Goal: Information Seeking & Learning: Learn about a topic

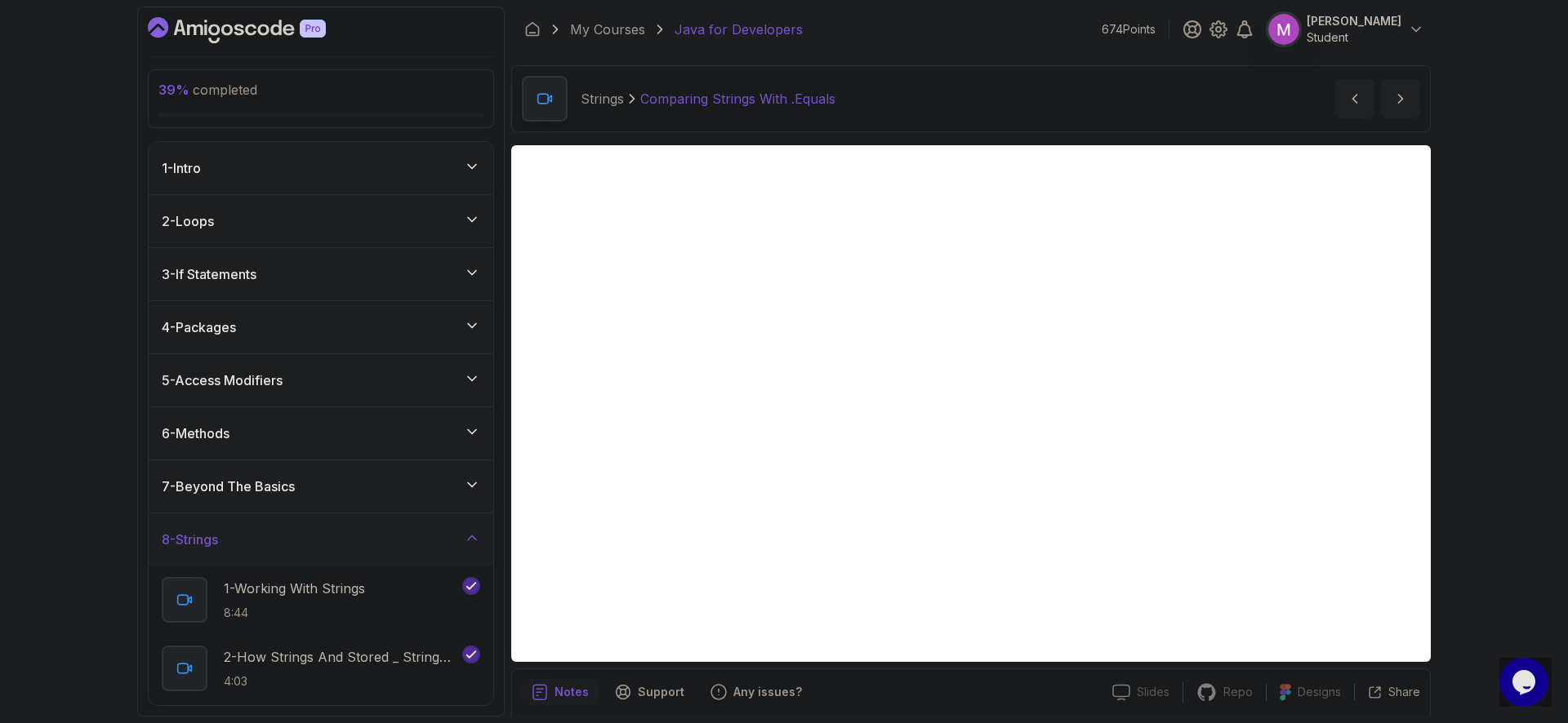
scroll to position [59, 0]
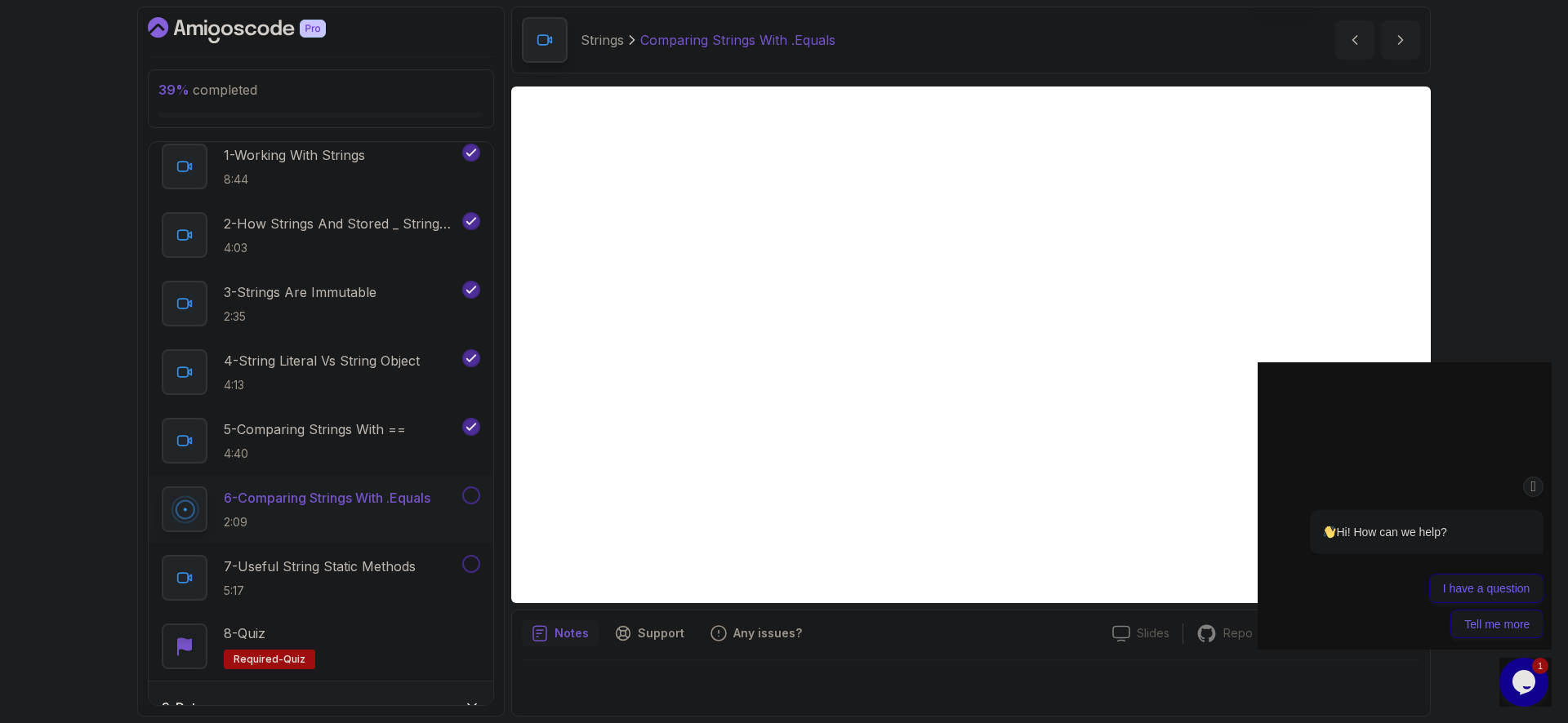
click at [1540, 485] on div "Chat attention grabber" at bounding box center [1532, 486] width 21 height 21
click at [1538, 492] on icon "Chat attention grabber" at bounding box center [1533, 486] width 13 height 17
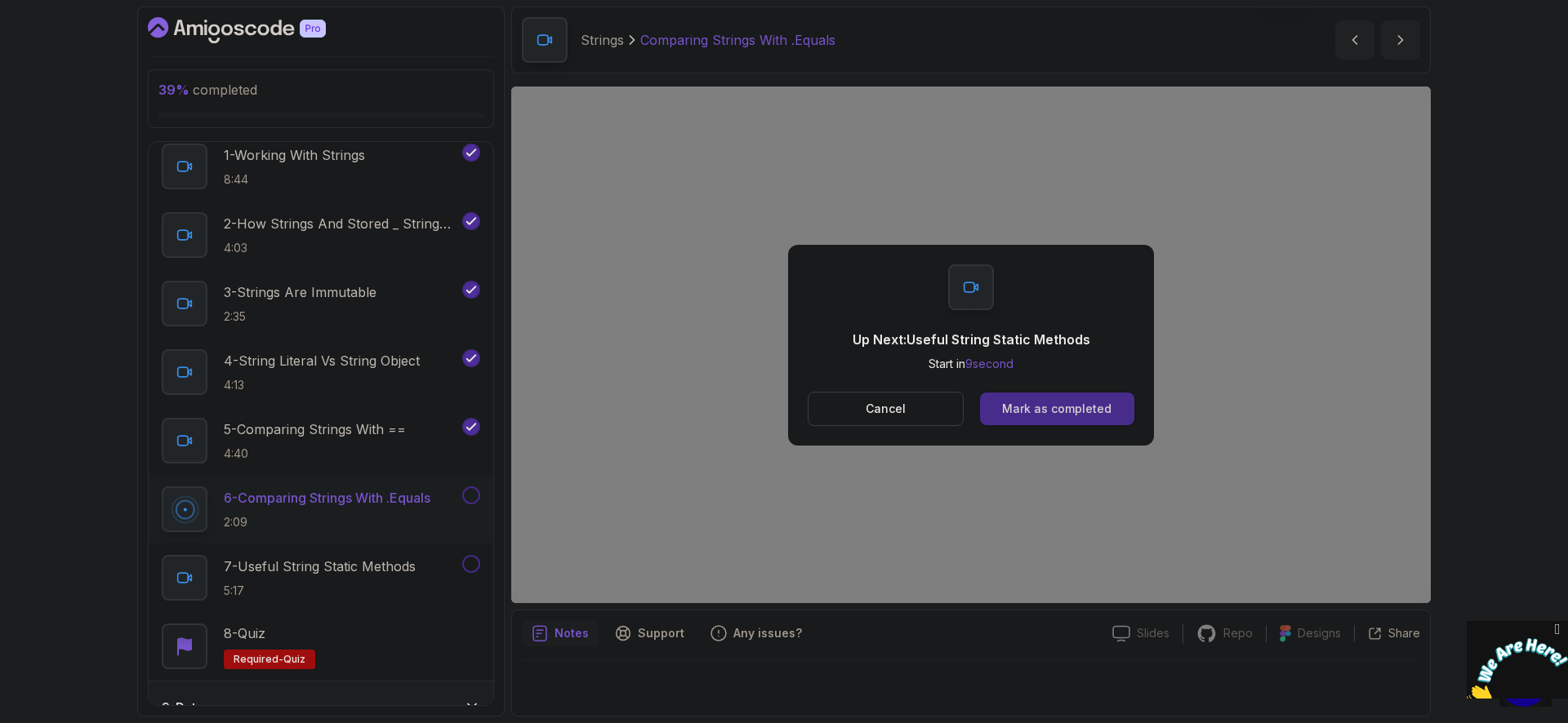
click at [1073, 405] on div "Mark as completed" at bounding box center [1057, 409] width 109 height 16
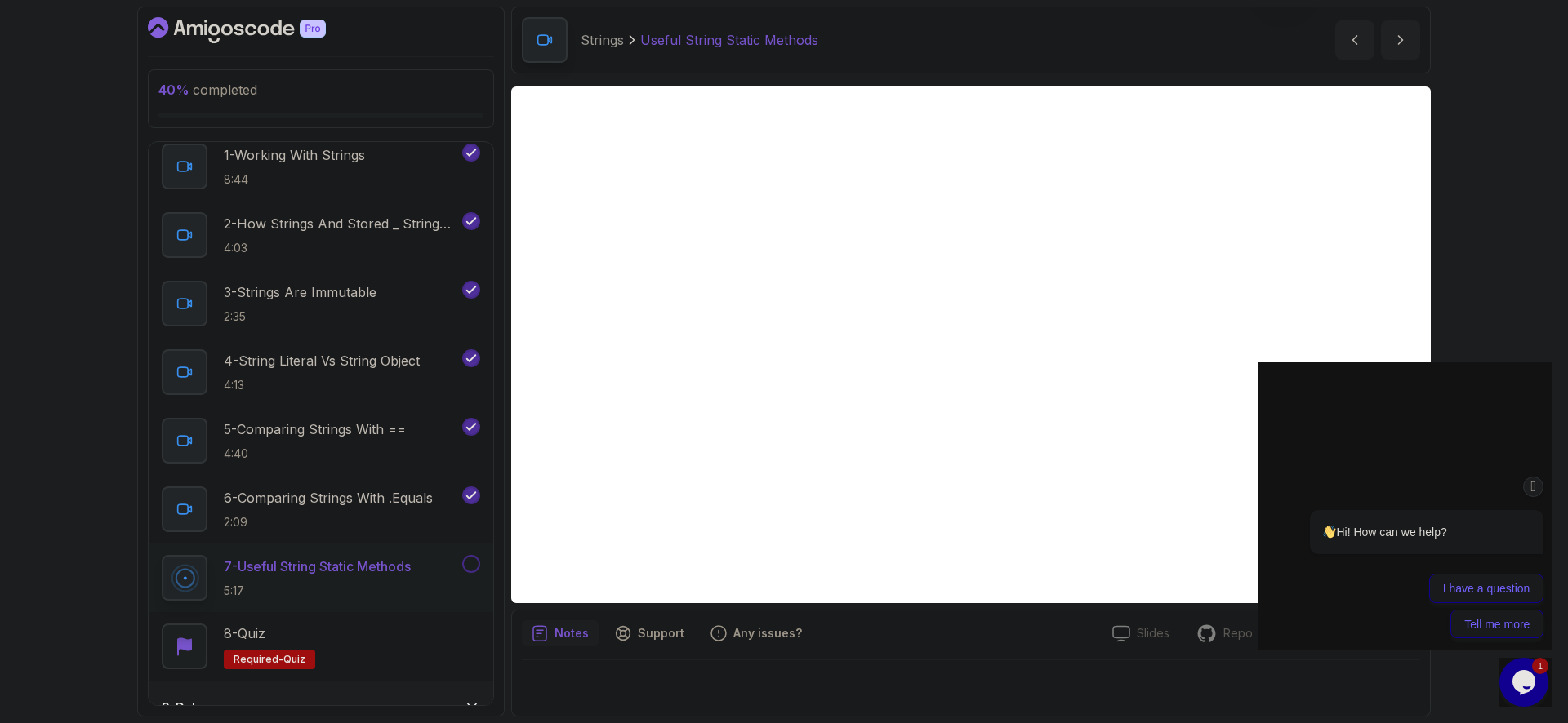
click at [1536, 489] on icon "Chat attention grabber" at bounding box center [1533, 486] width 13 height 17
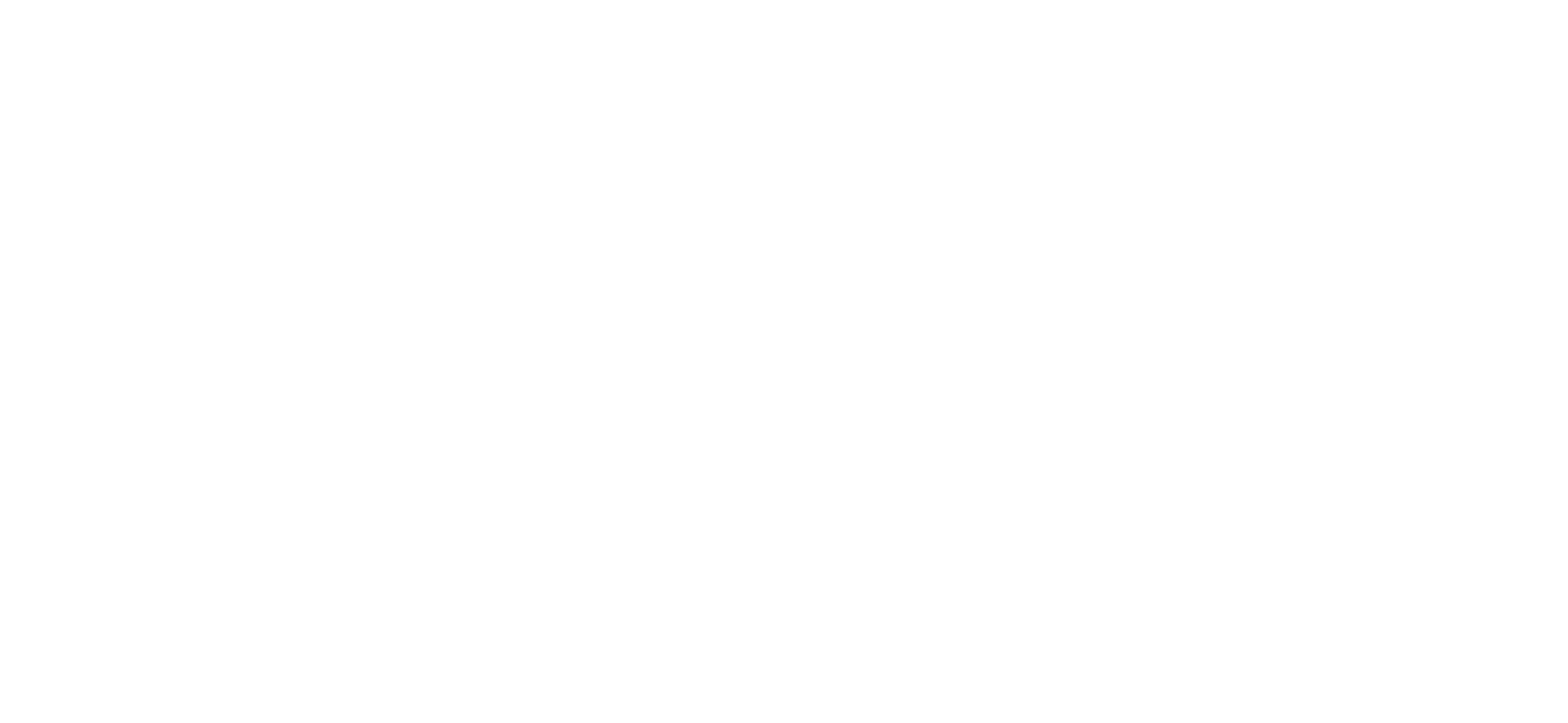
scroll to position [433, 0]
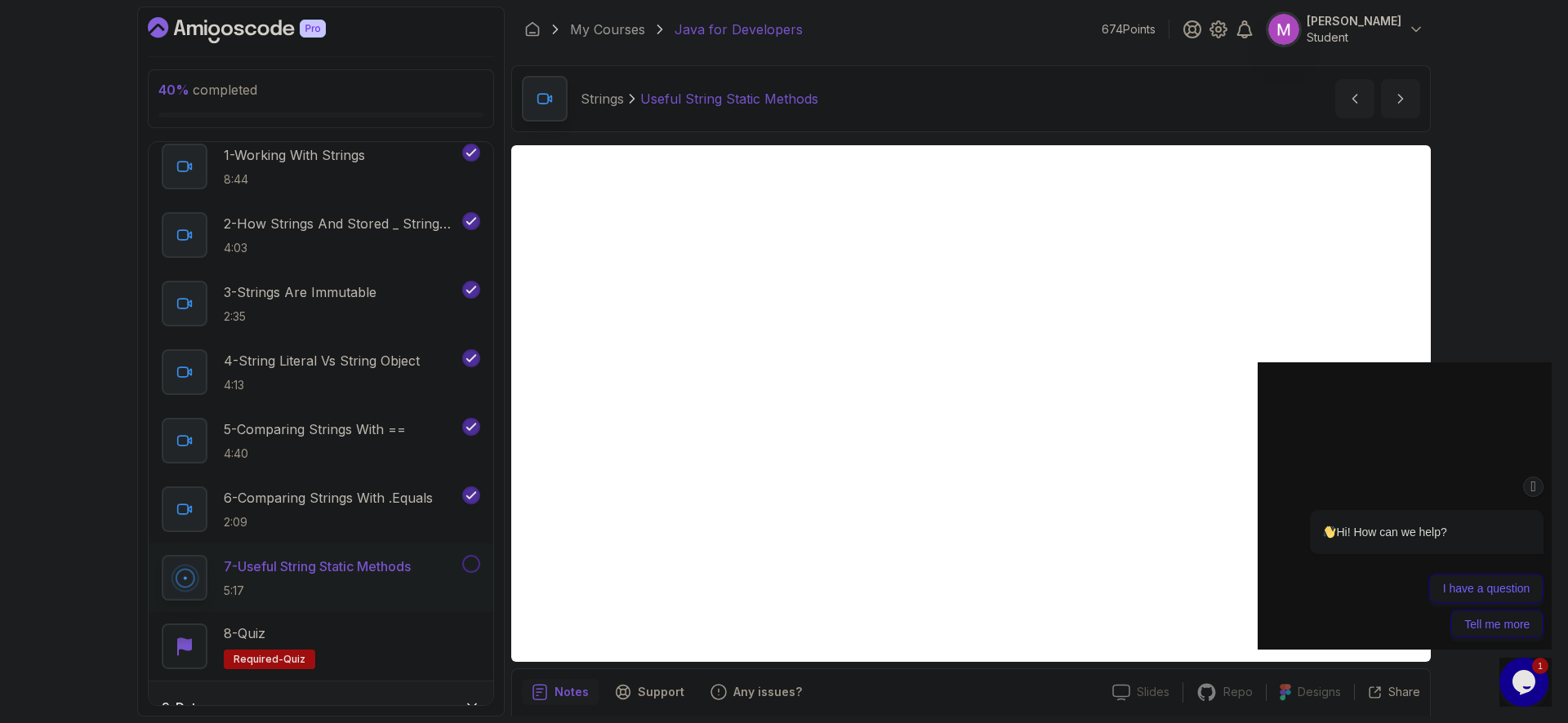
click at [1532, 485] on icon "Chat attention grabber" at bounding box center [1533, 486] width 13 height 17
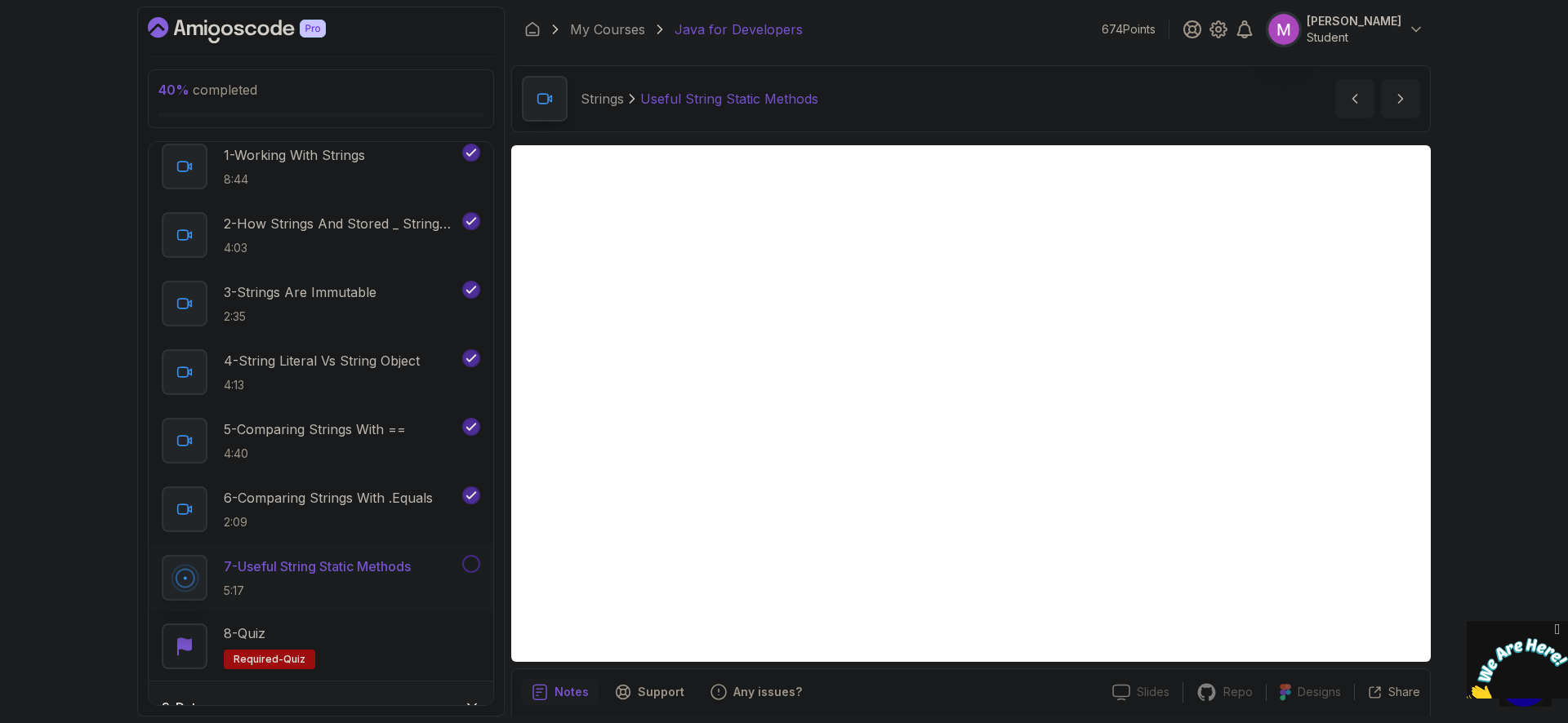
scroll to position [59, 0]
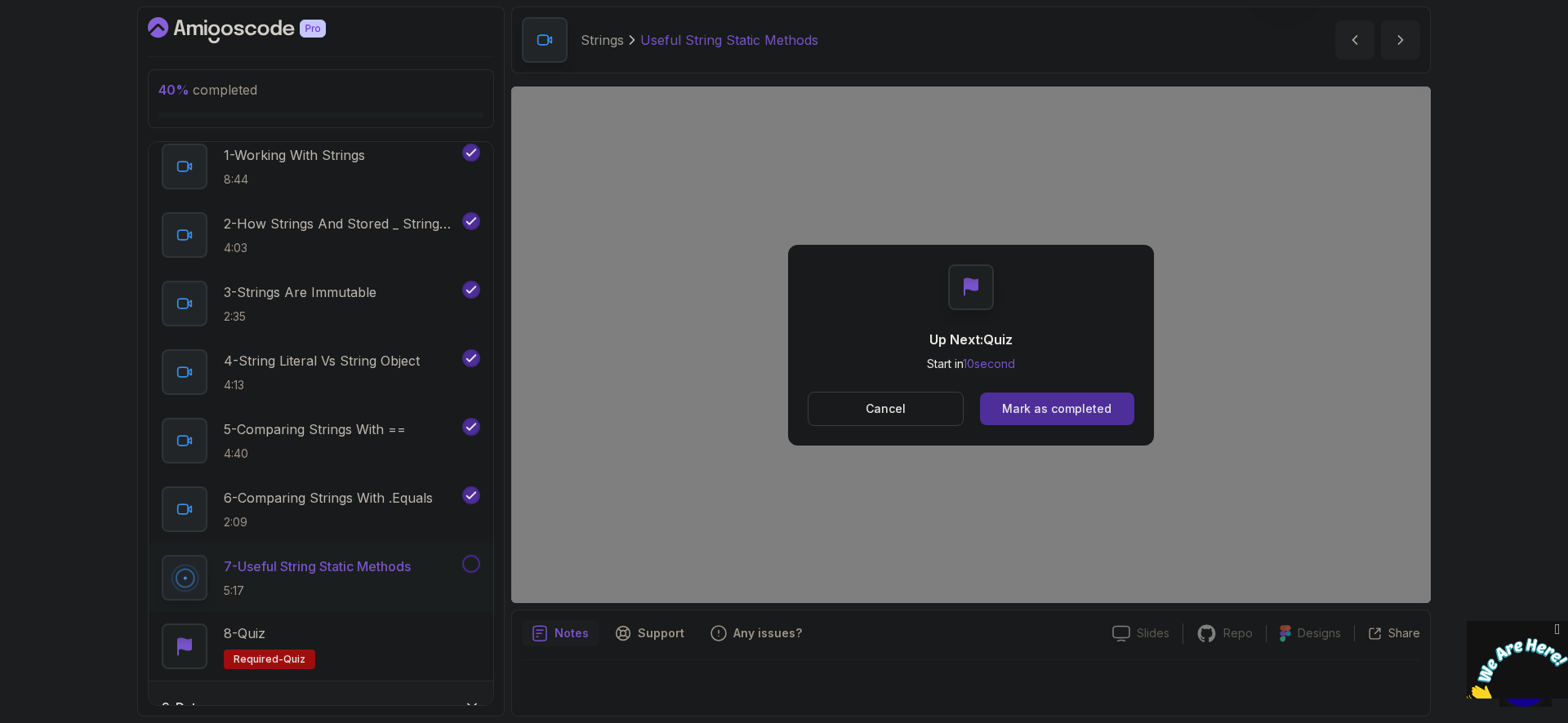
click at [1045, 405] on div "Mark as completed" at bounding box center [1057, 409] width 109 height 16
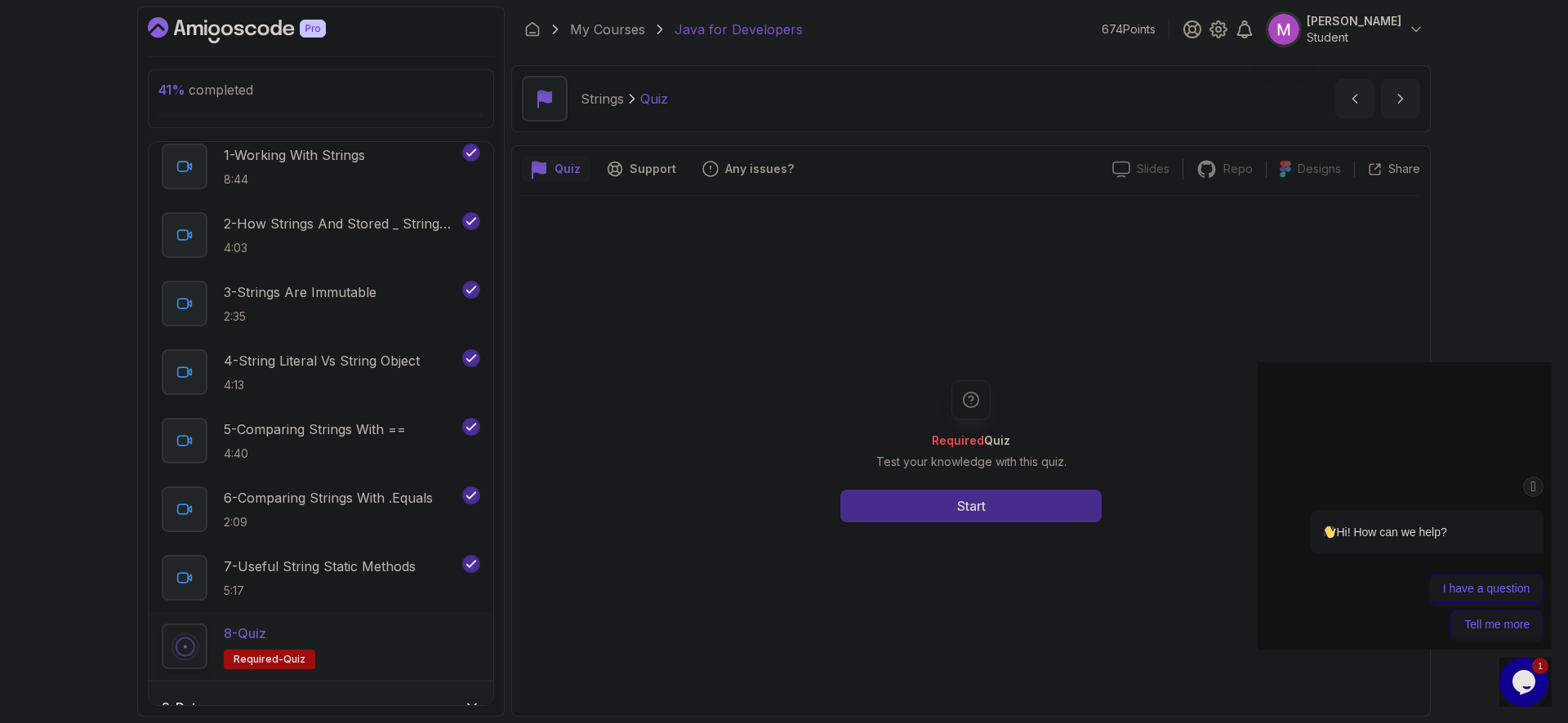
click at [1001, 504] on button "Start" at bounding box center [971, 506] width 261 height 33
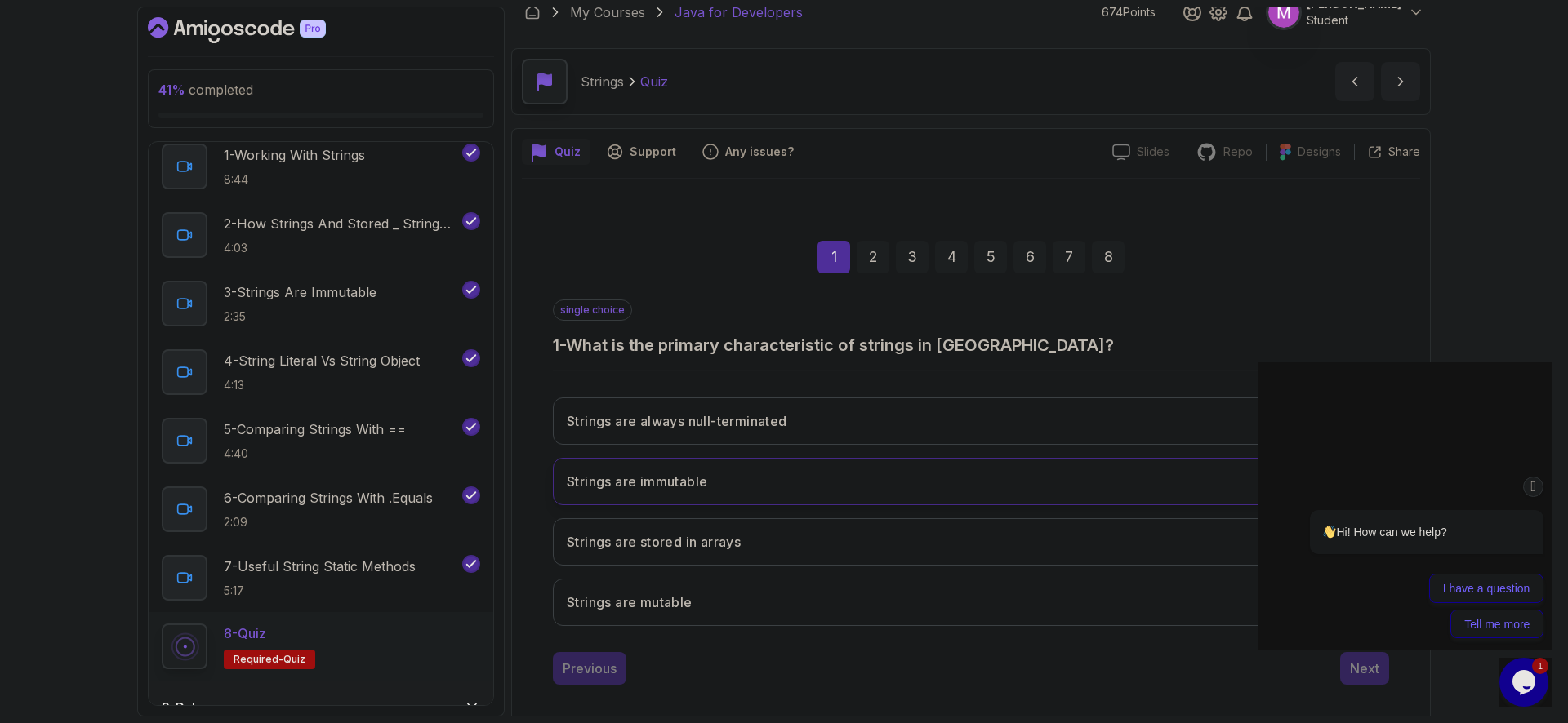
scroll to position [32, 0]
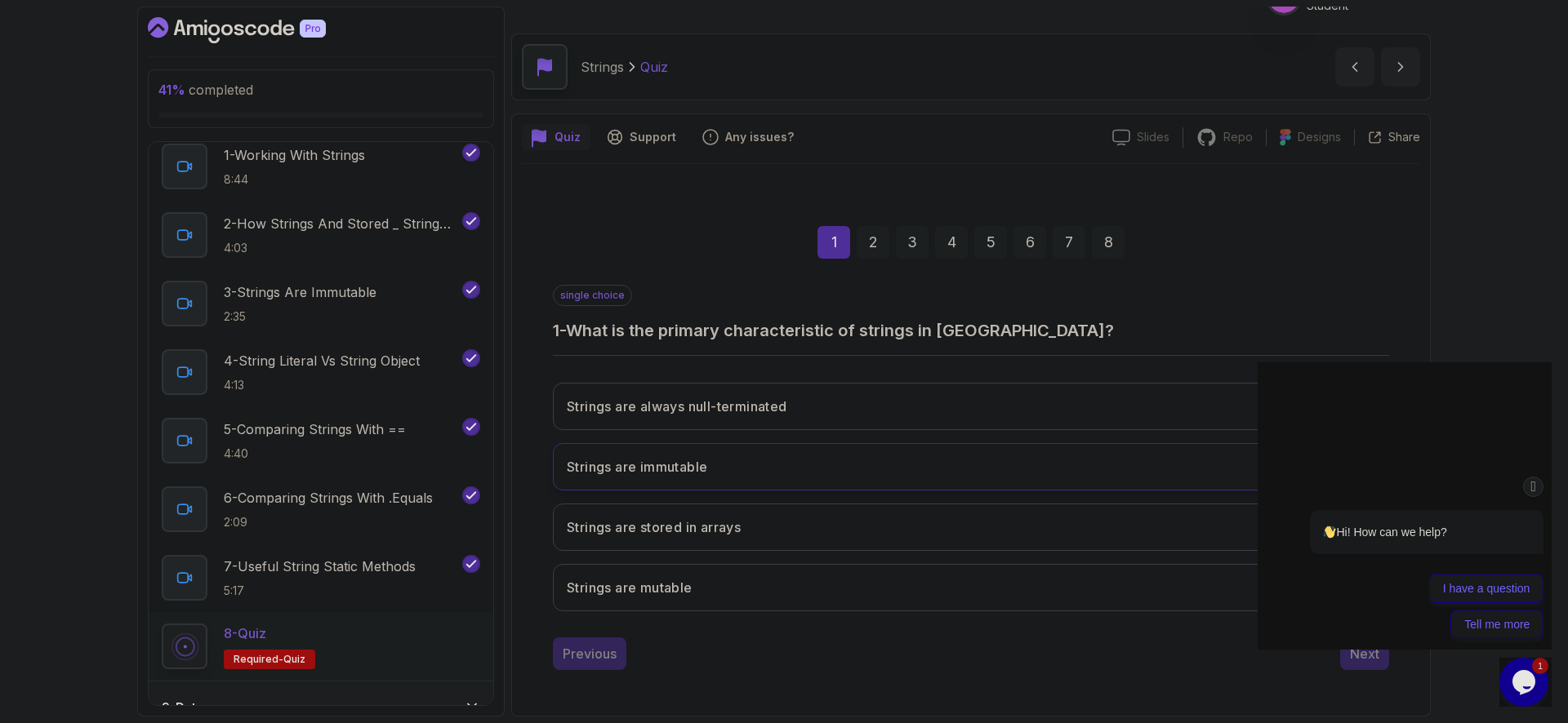
click at [900, 463] on button "Strings are immutable" at bounding box center [971, 467] width 836 height 48
click at [1367, 662] on div "Next" at bounding box center [1365, 654] width 30 height 20
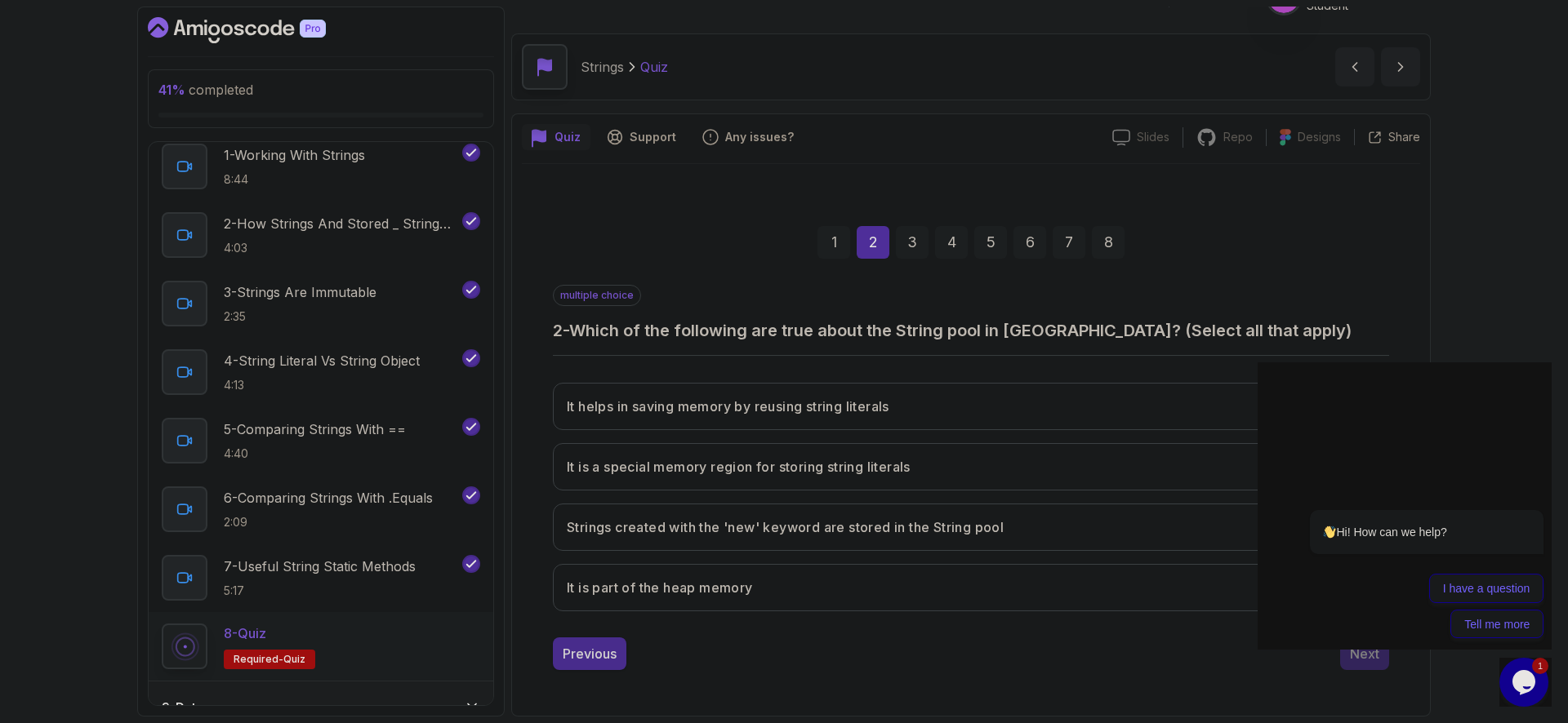
click at [579, 659] on div "Previous" at bounding box center [589, 654] width 54 height 20
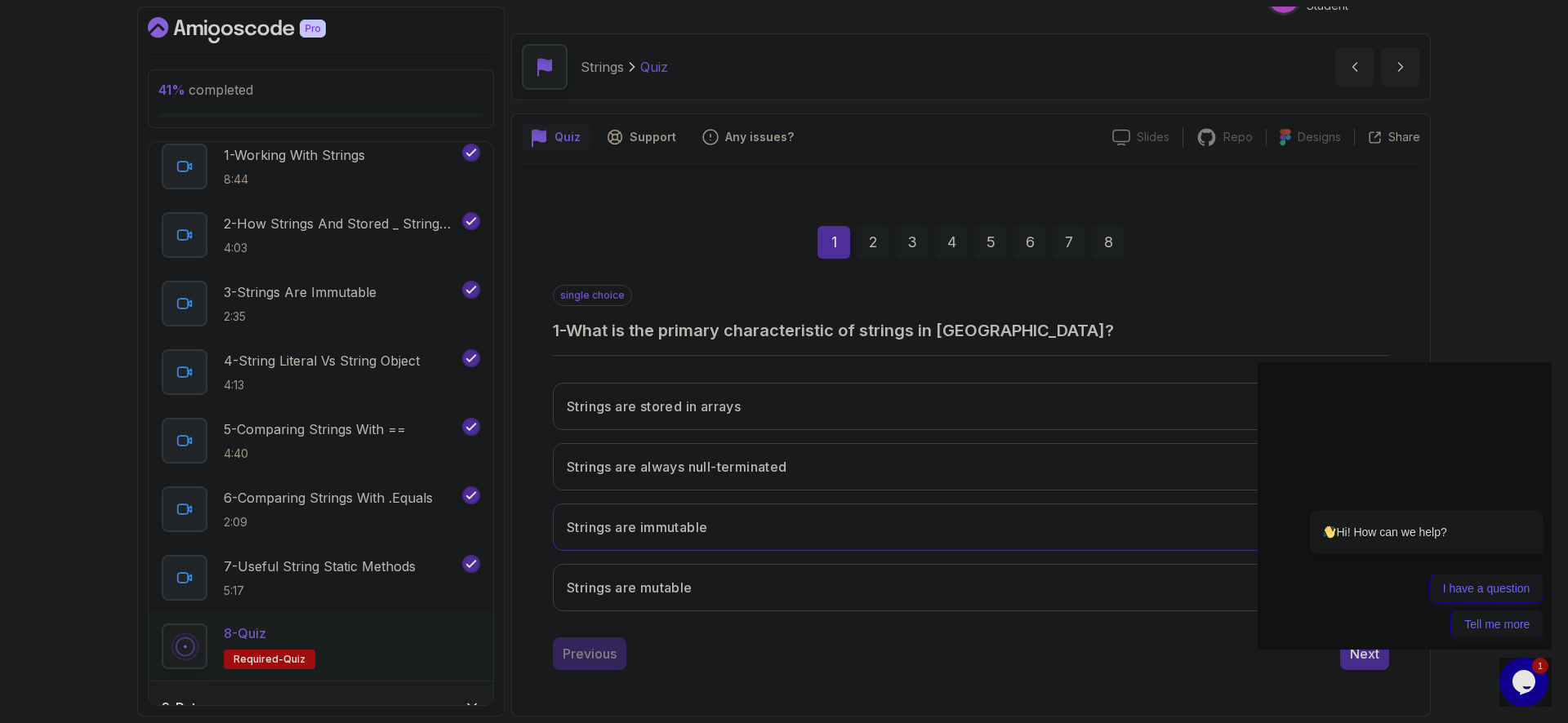
click at [1365, 658] on div "Next" at bounding box center [1365, 654] width 30 height 20
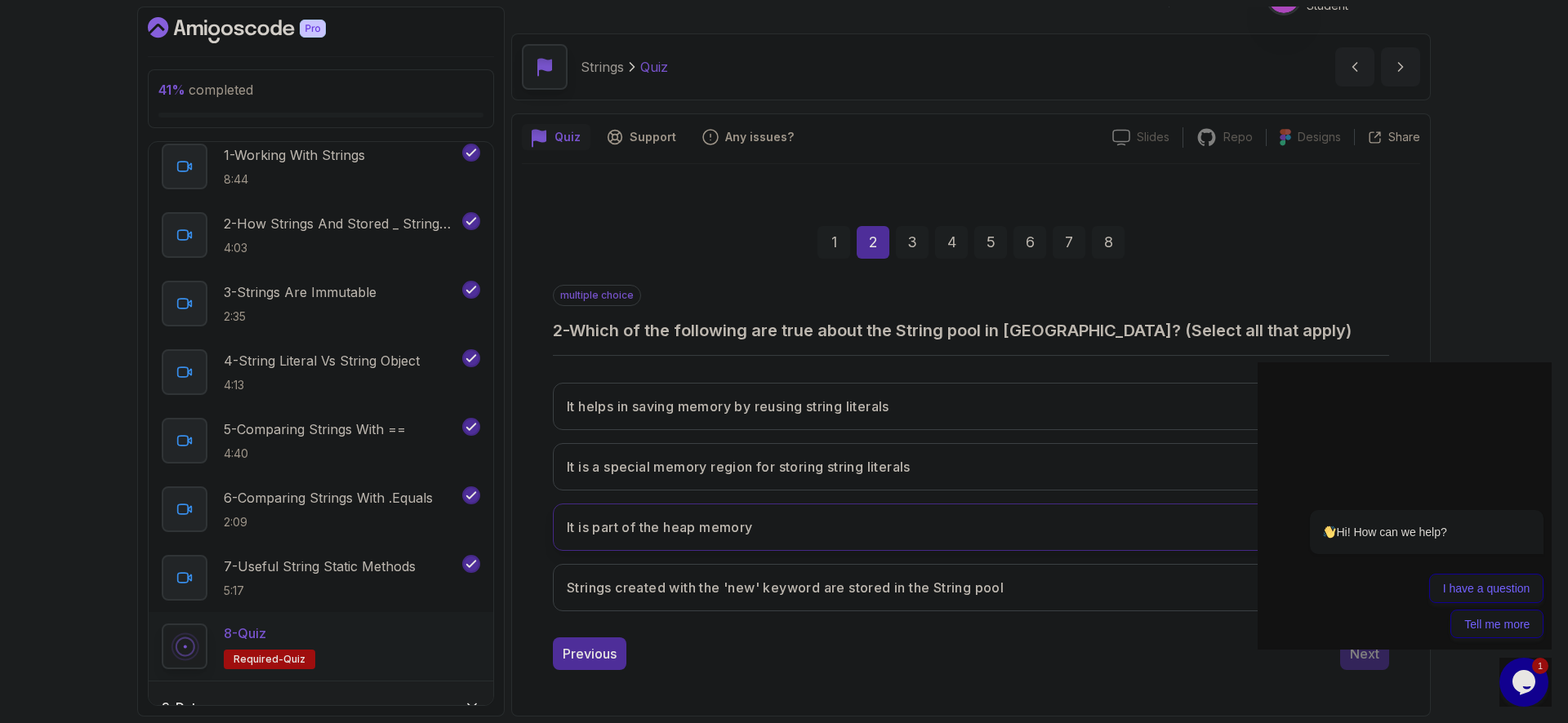
click at [827, 532] on button "It is part of the heap memory" at bounding box center [971, 528] width 836 height 48
click at [926, 407] on button "It helps in saving memory by reusing string literals" at bounding box center [971, 407] width 836 height 48
click at [963, 471] on button "It is a special memory region for storing string literals" at bounding box center [971, 467] width 836 height 48
click at [1370, 667] on button "Next" at bounding box center [1364, 654] width 49 height 33
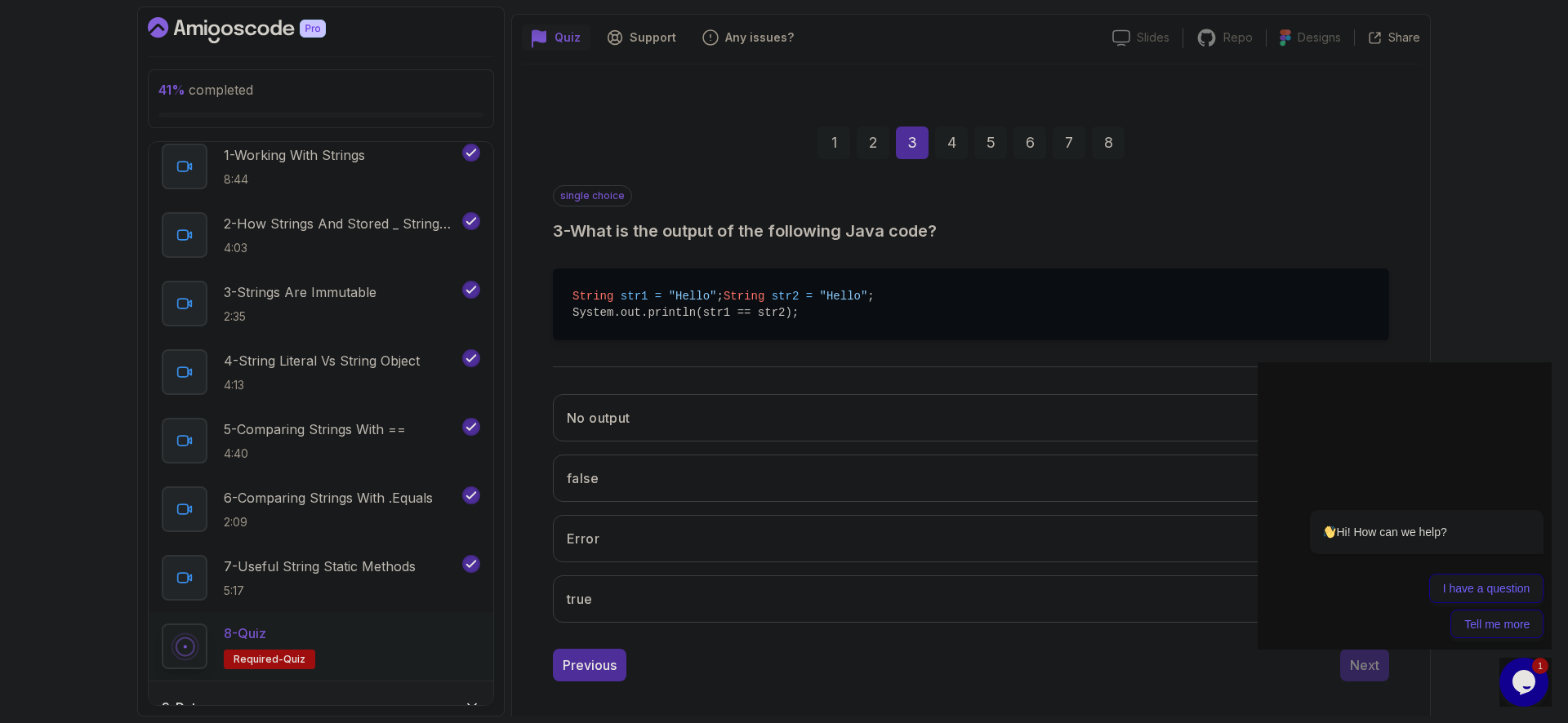
scroll to position [128, 0]
click at [721, 626] on button "true" at bounding box center [971, 602] width 836 height 48
click at [1376, 678] on div "Next" at bounding box center [1365, 668] width 30 height 20
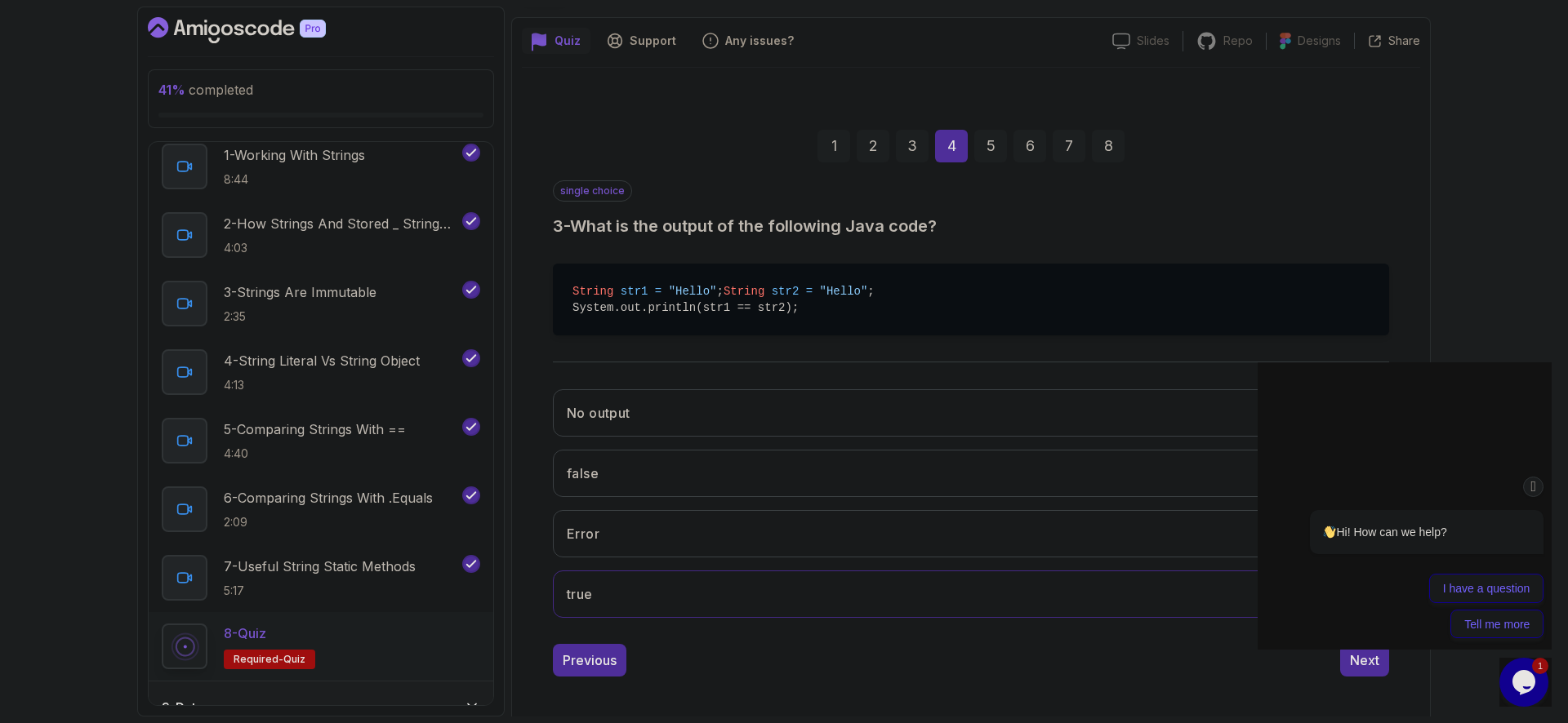
scroll to position [32, 0]
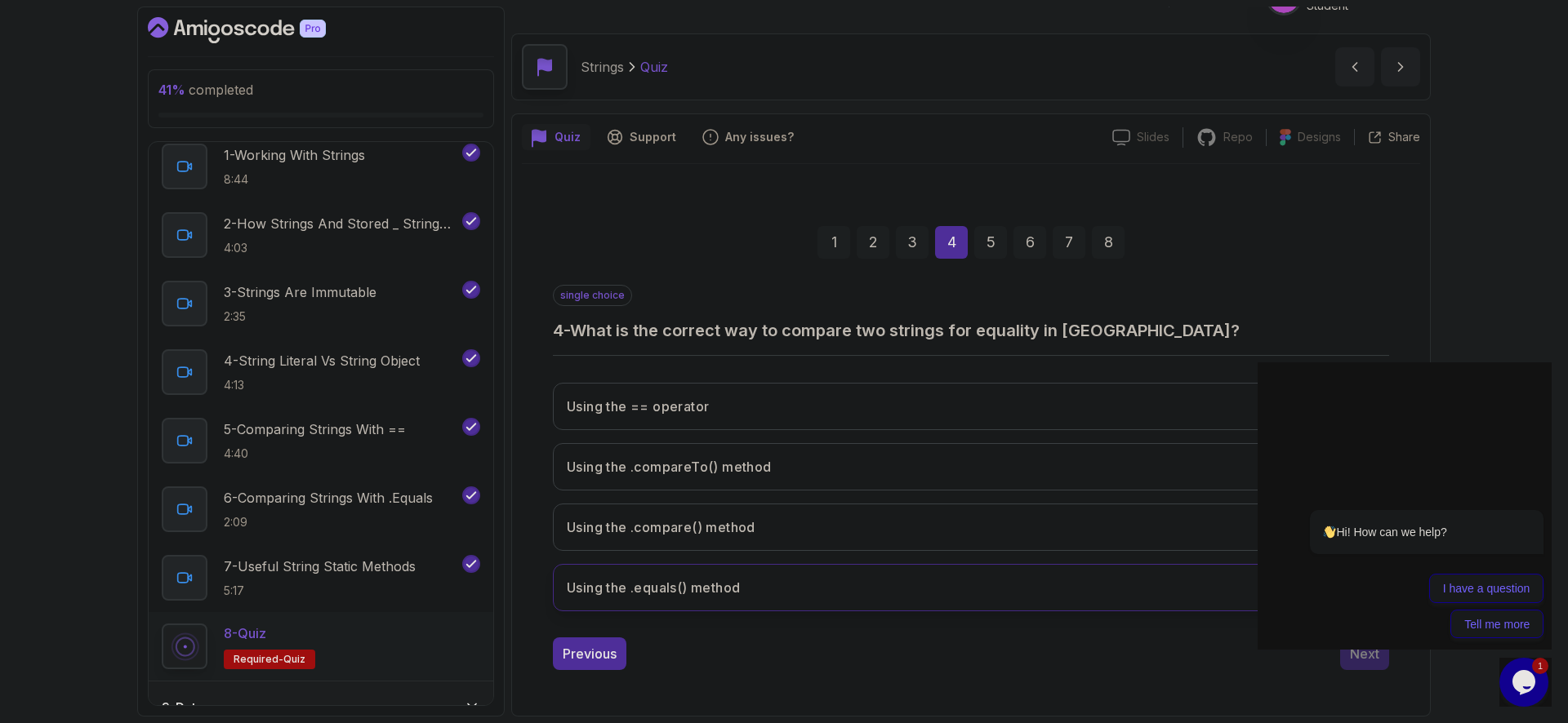
click at [809, 568] on button "Using the .equals() method" at bounding box center [971, 588] width 836 height 48
click at [1364, 646] on div "Hi! How can we help? I have a question Tell me more" at bounding box center [1404, 503] width 294 height 288
click at [1376, 668] on button "Next" at bounding box center [1364, 654] width 49 height 33
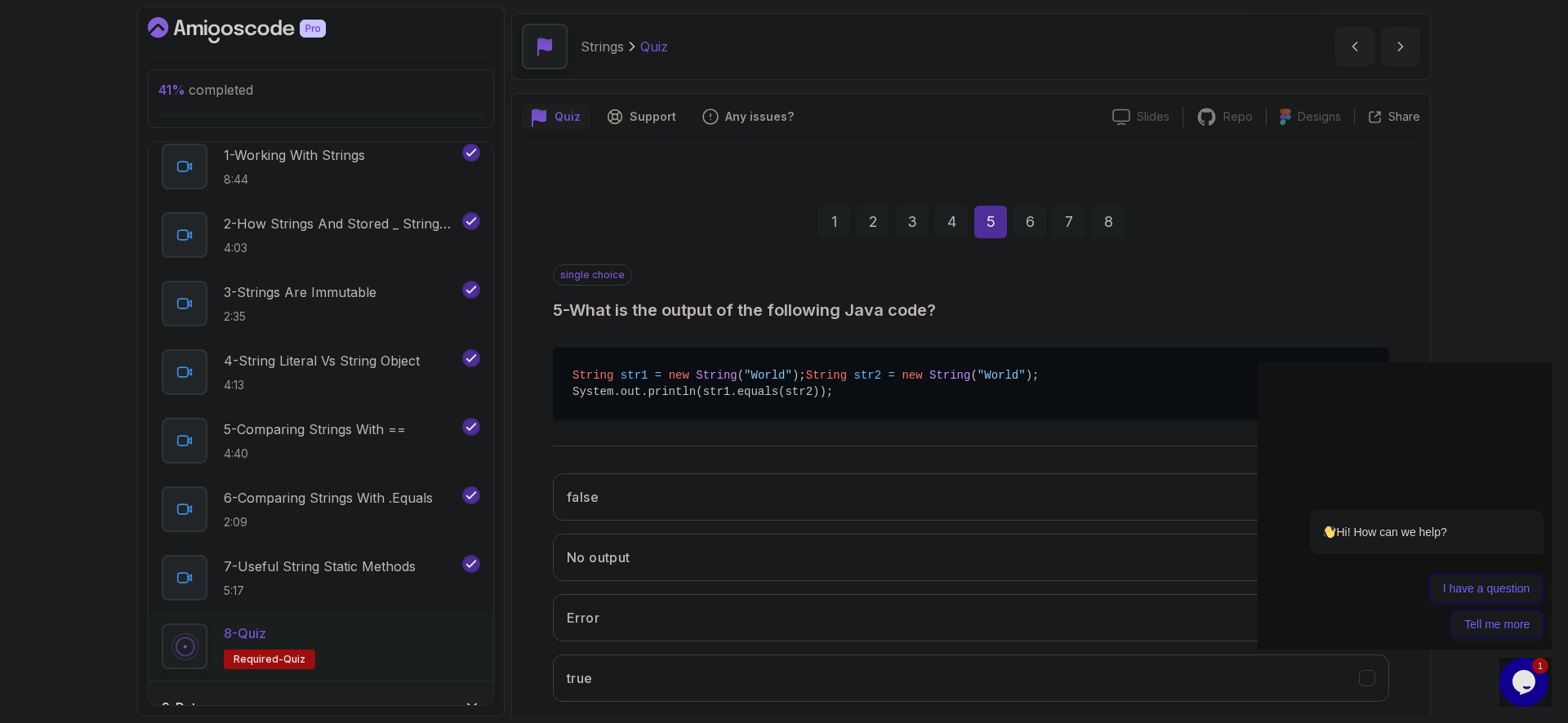
scroll to position [62, 0]
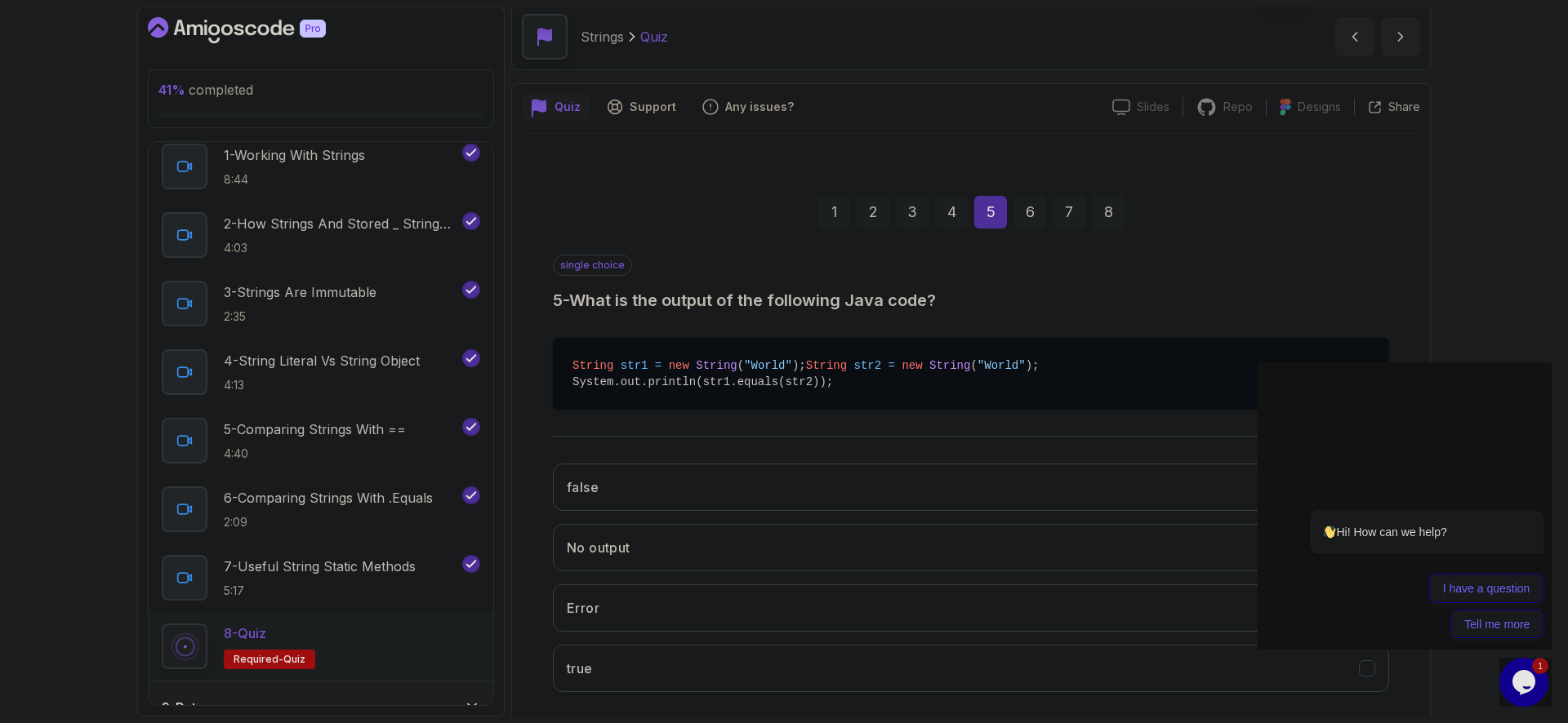
click at [708, 705] on div "false No output Error true" at bounding box center [971, 577] width 836 height 255
click at [713, 691] on button "true" at bounding box center [971, 668] width 836 height 48
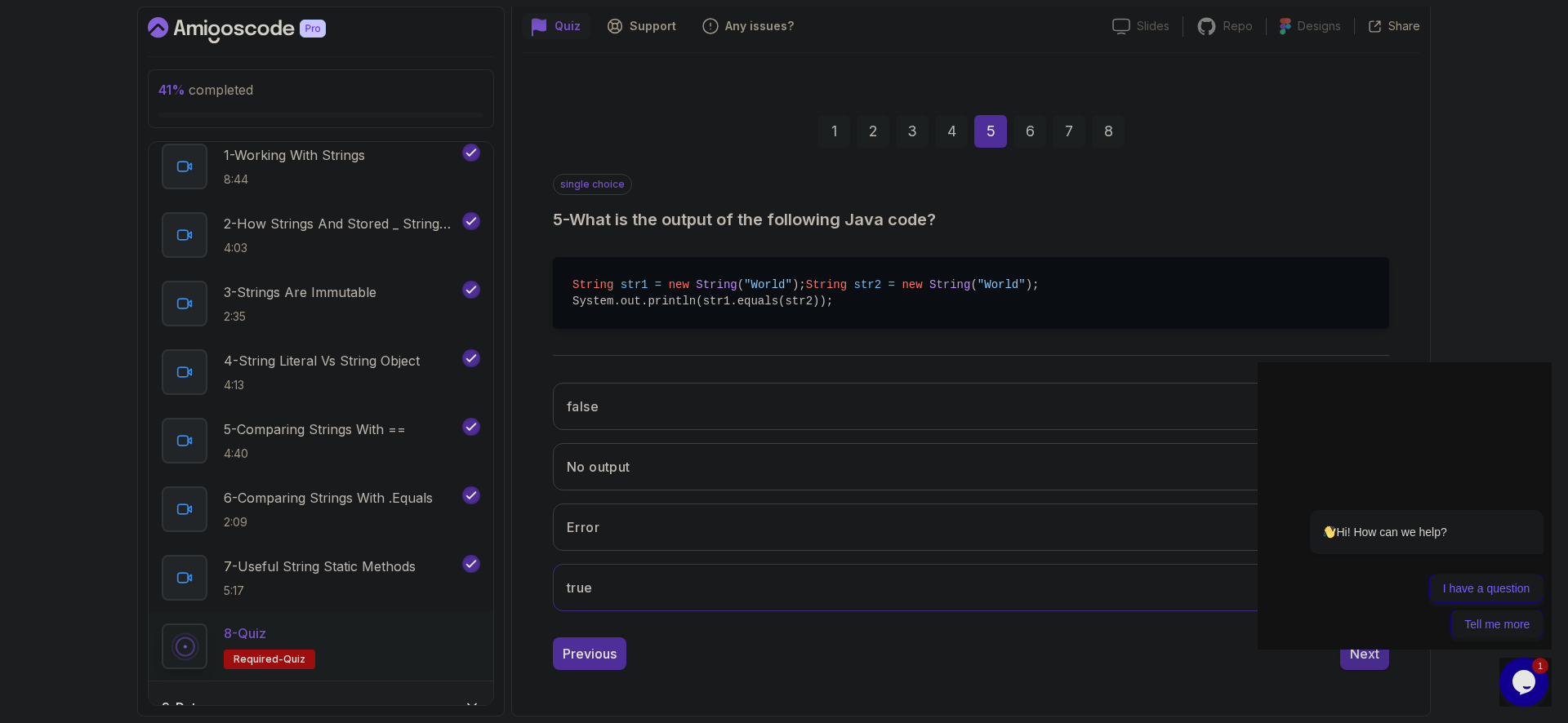
click at [1362, 655] on div "Next" at bounding box center [1365, 654] width 30 height 20
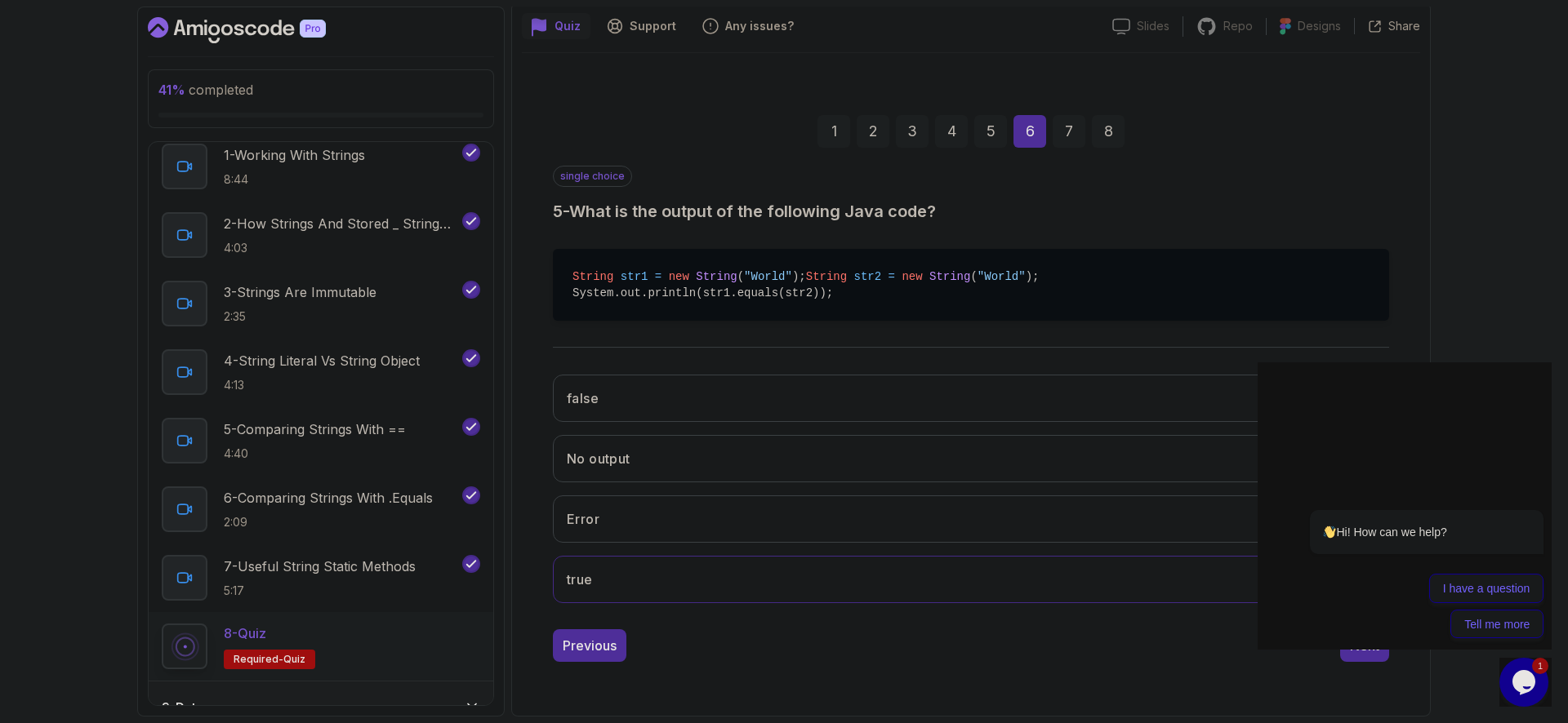
scroll to position [32, 0]
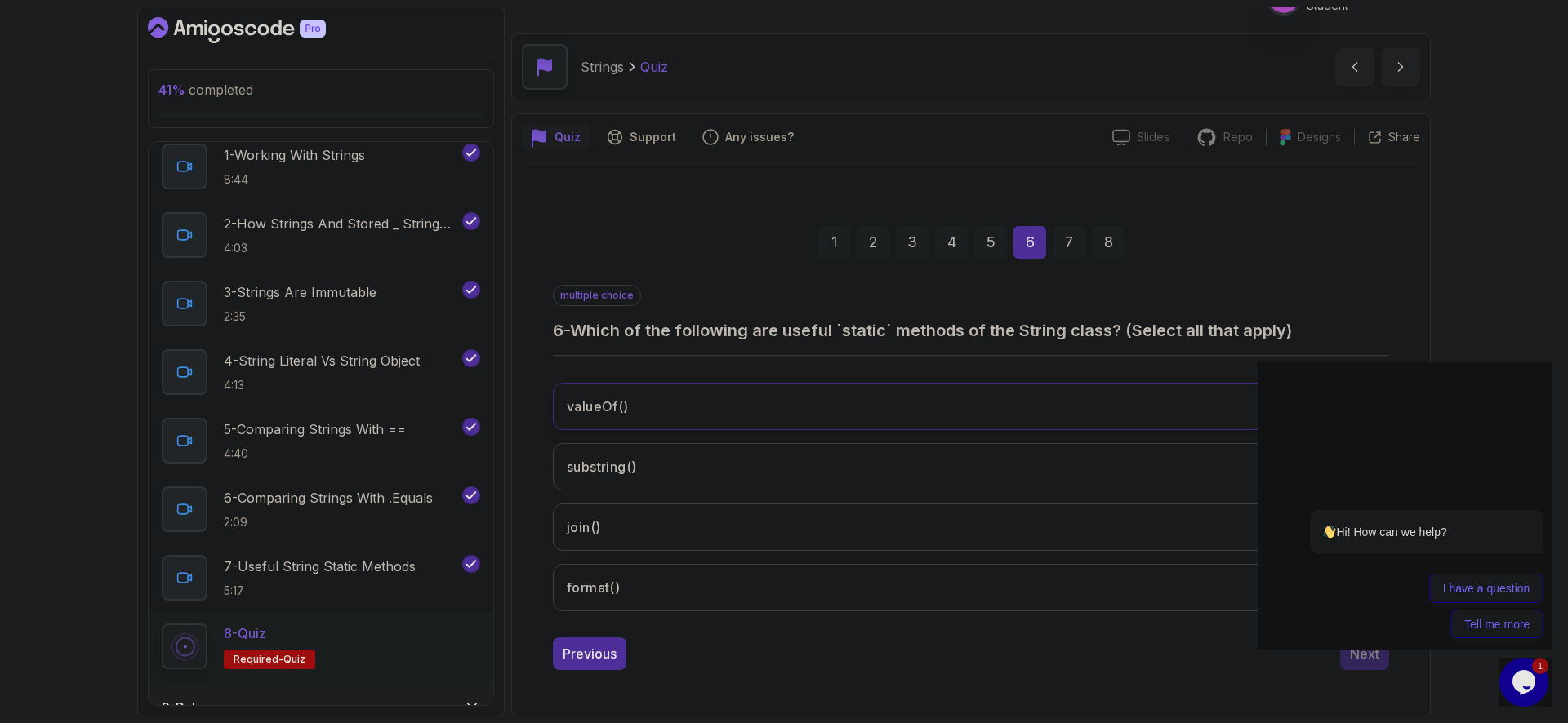
click at [734, 408] on button "valueOf()" at bounding box center [971, 407] width 836 height 48
click at [720, 596] on button "format()" at bounding box center [971, 588] width 836 height 48
click at [725, 538] on button "join()" at bounding box center [971, 528] width 836 height 48
click at [770, 472] on button "substring()" at bounding box center [971, 467] width 836 height 48
click at [1350, 648] on div "Hi! How can we help? I have a question Tell me more" at bounding box center [1404, 506] width 294 height 288
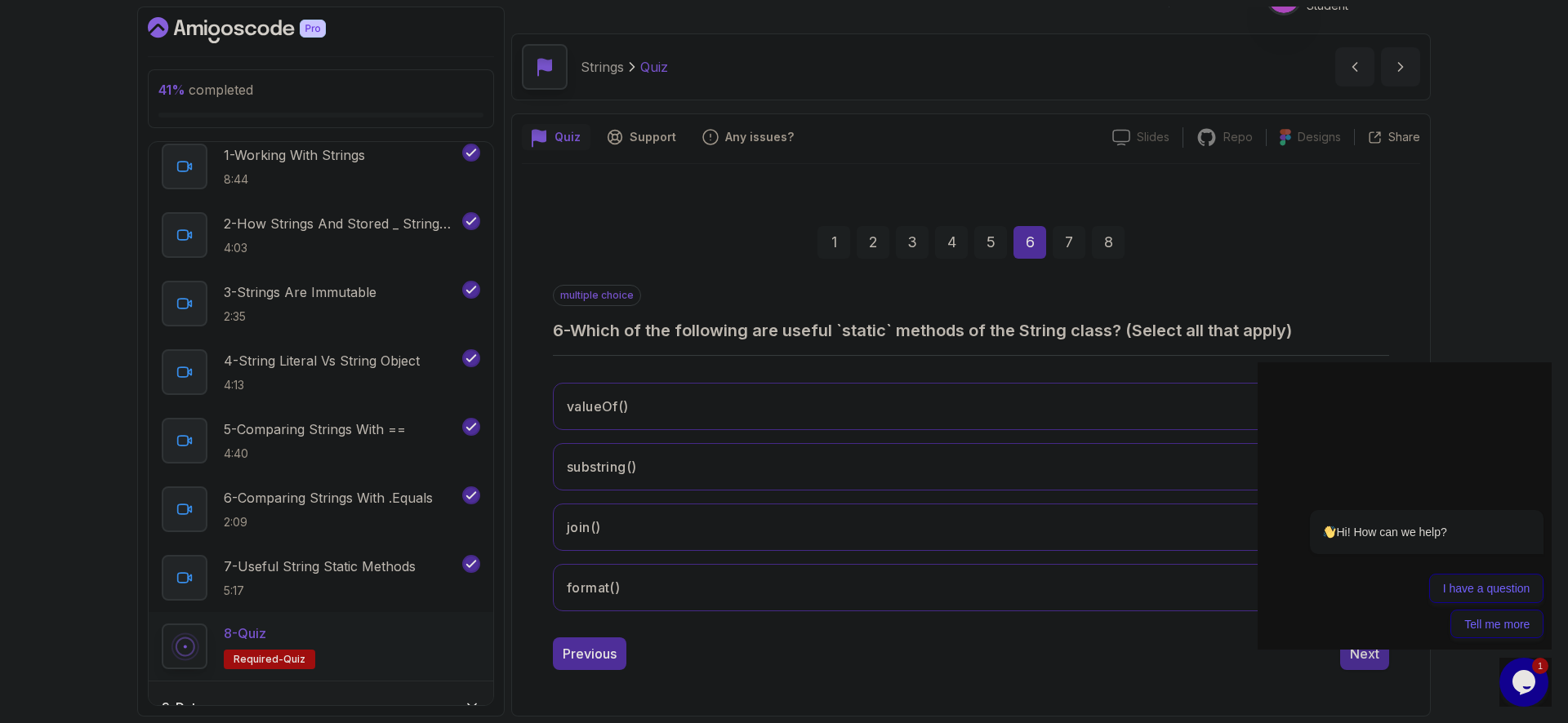
click at [1359, 653] on div "Next" at bounding box center [1365, 654] width 30 height 20
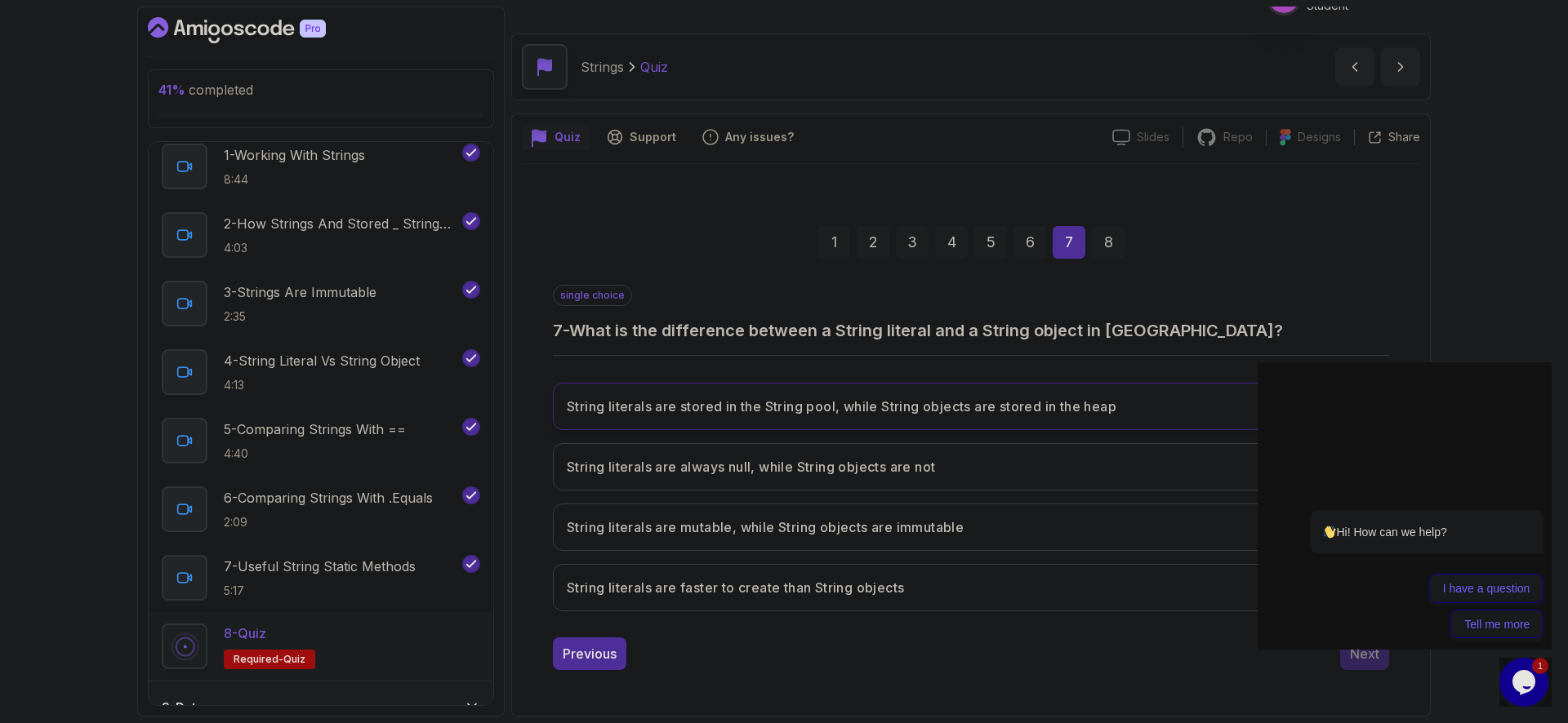
click at [996, 391] on button "String literals are stored in the String pool, while String objects are stored …" at bounding box center [971, 407] width 836 height 48
click at [1367, 650] on div "Next" at bounding box center [1365, 654] width 30 height 20
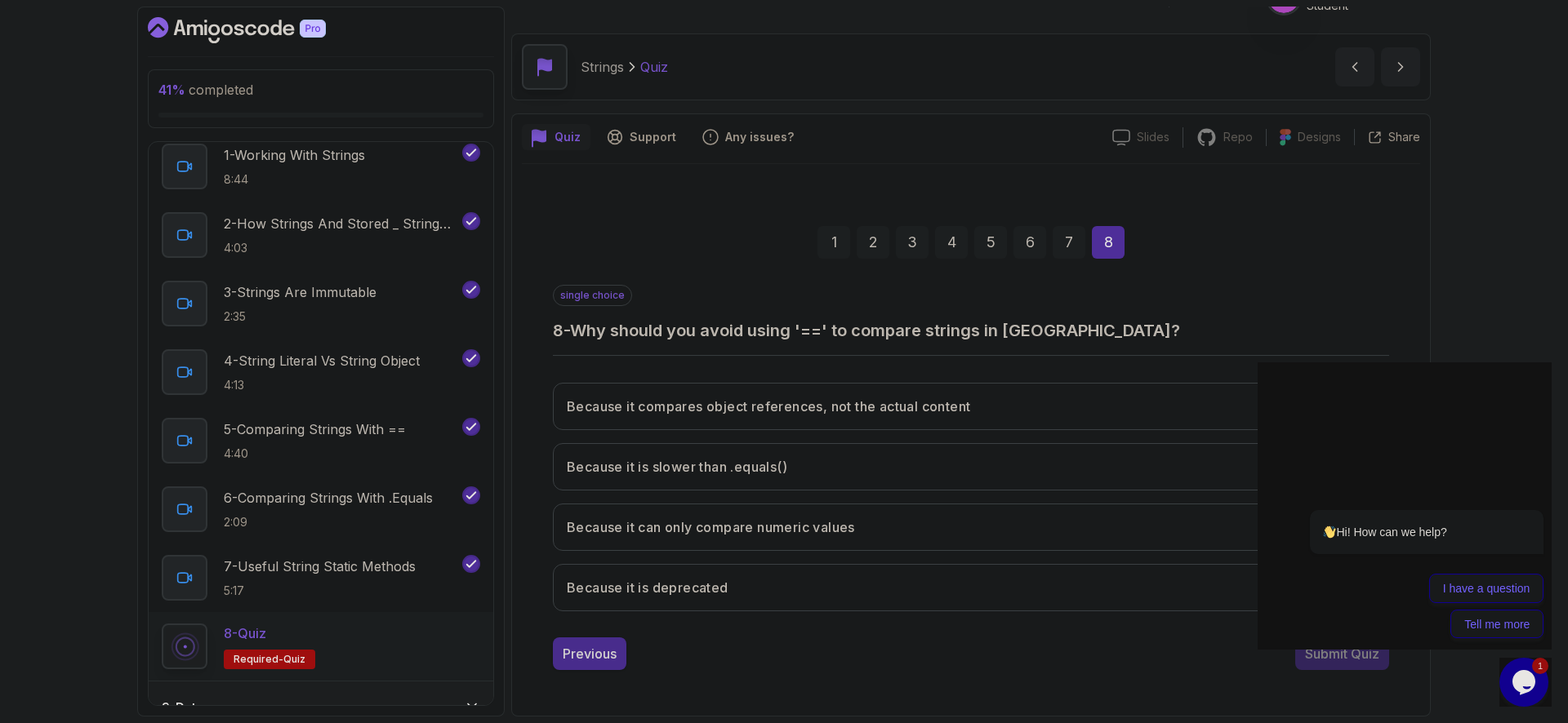
click at [597, 652] on div "Previous" at bounding box center [589, 654] width 54 height 20
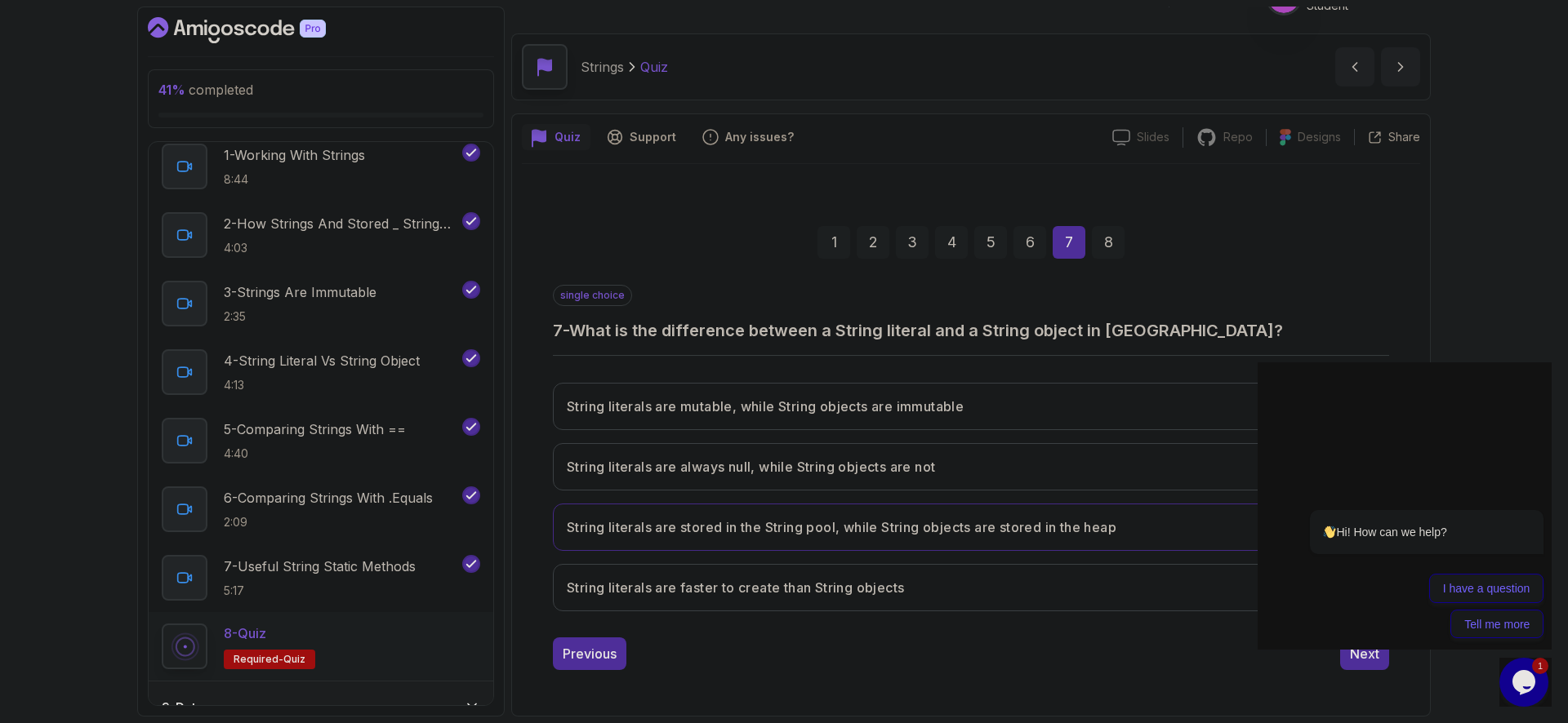
click at [1385, 649] on div "Hi! How can we help? I have a question Tell me more" at bounding box center [1404, 506] width 294 height 288
click at [1367, 656] on div "Next" at bounding box center [1365, 654] width 30 height 20
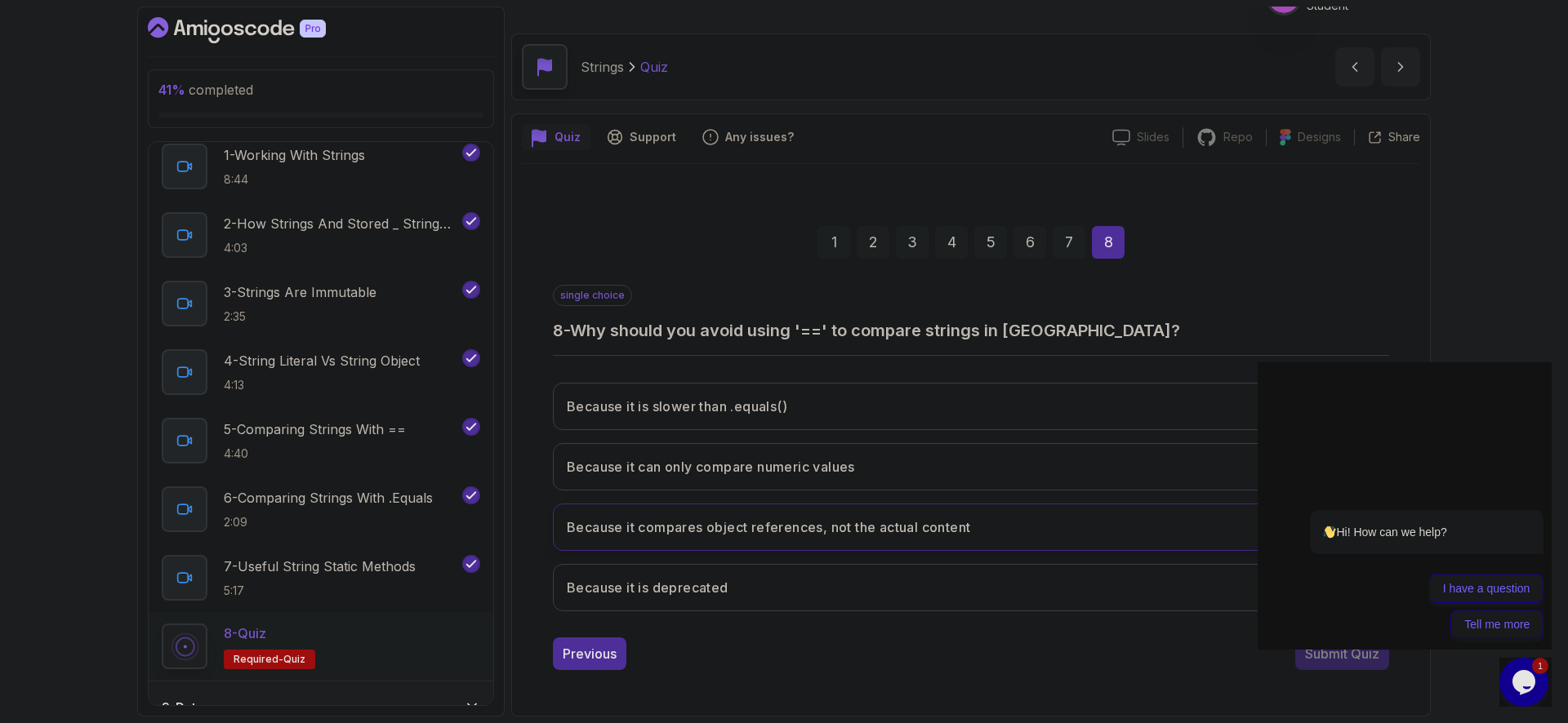
click at [1022, 506] on button "Because it compares object references, not the actual content" at bounding box center [971, 528] width 836 height 48
click at [1362, 655] on div "Submit Quiz" at bounding box center [1342, 654] width 74 height 20
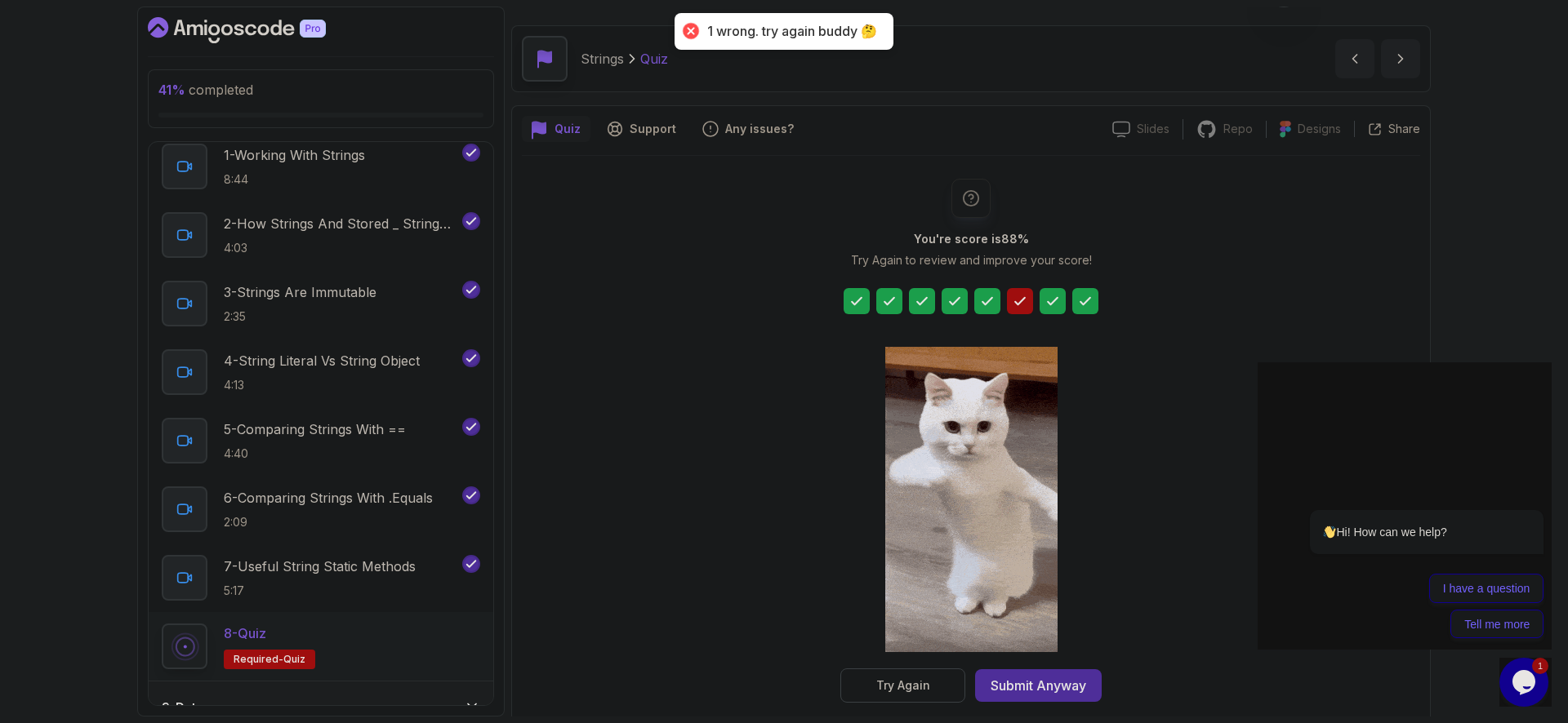
scroll to position [42, 0]
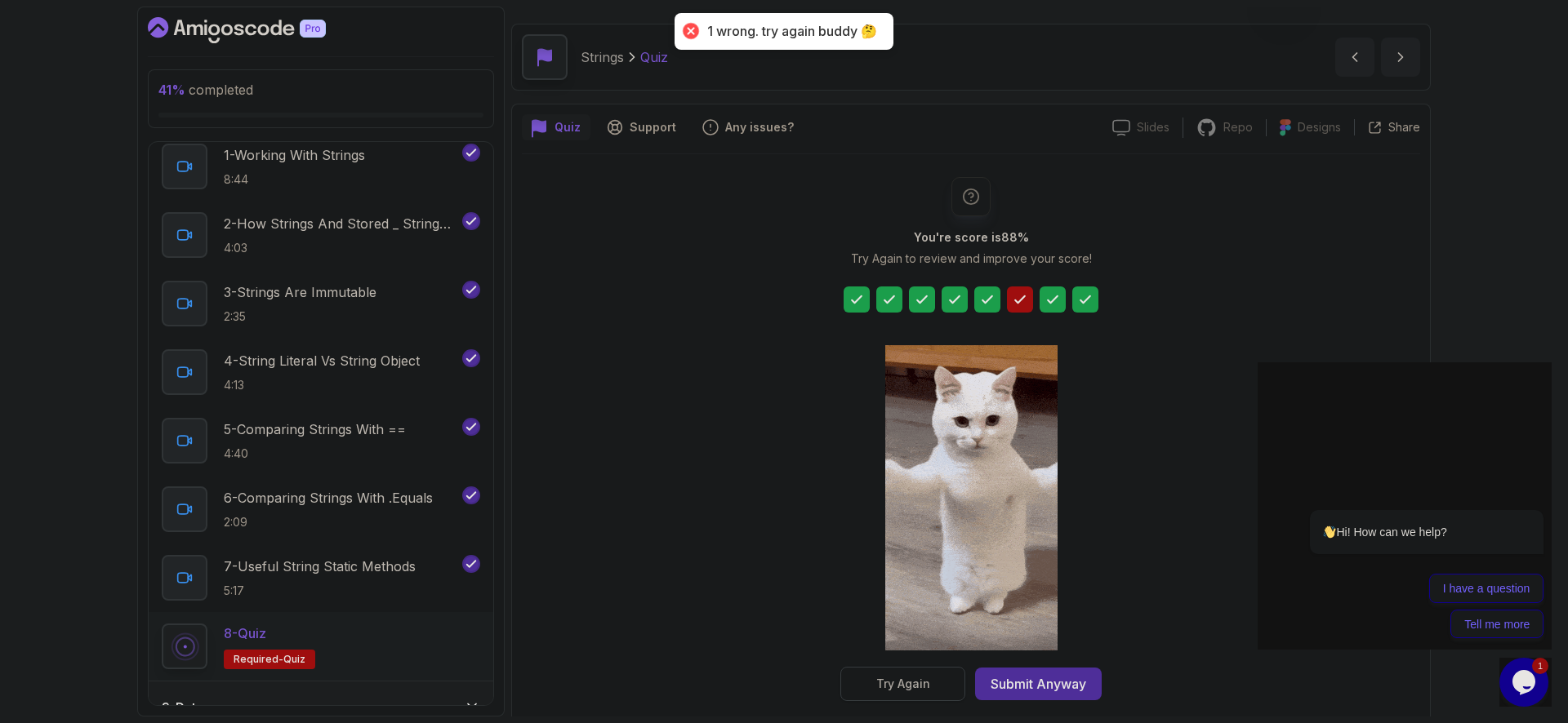
click at [926, 680] on div "Try Again" at bounding box center [903, 683] width 54 height 16
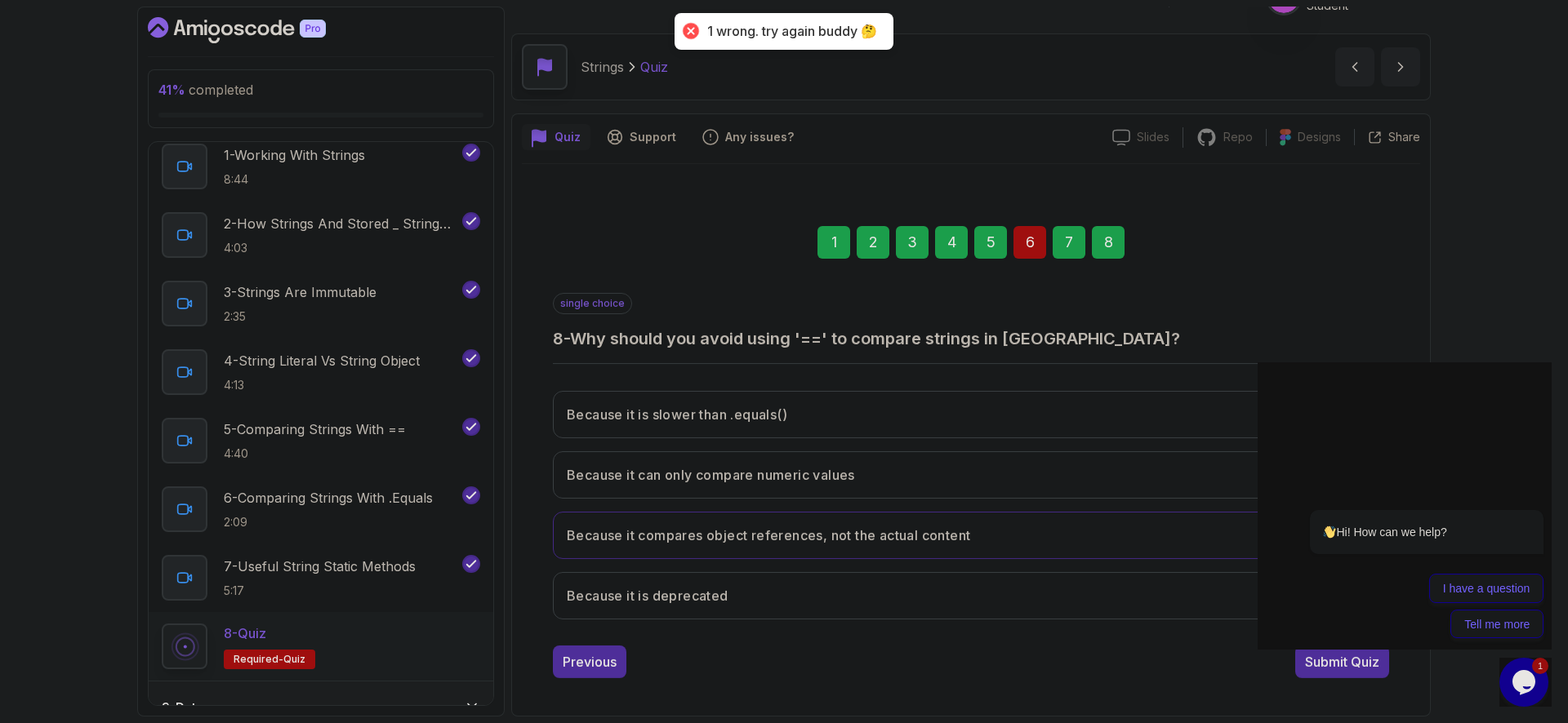
scroll to position [32, 0]
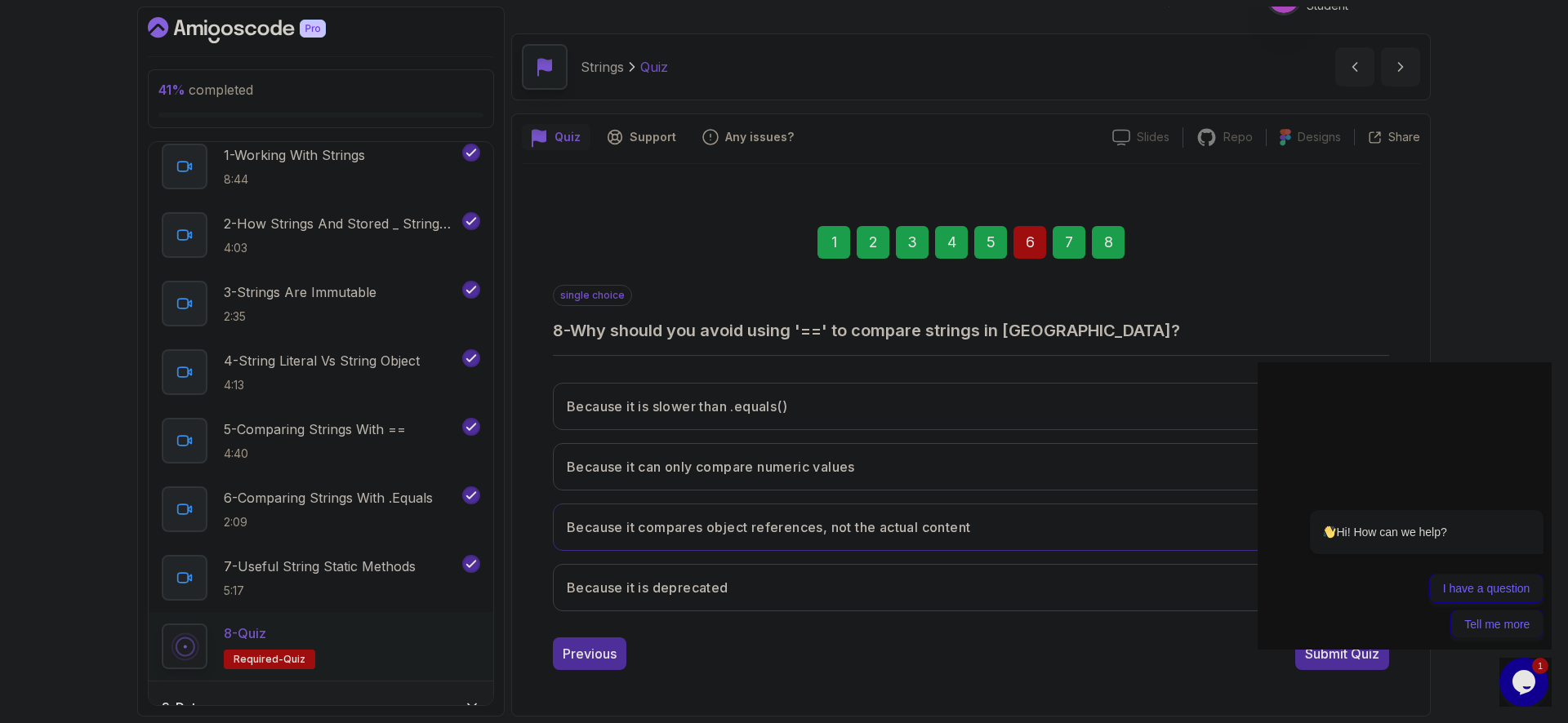
click at [1029, 243] on div "6" at bounding box center [1029, 242] width 33 height 33
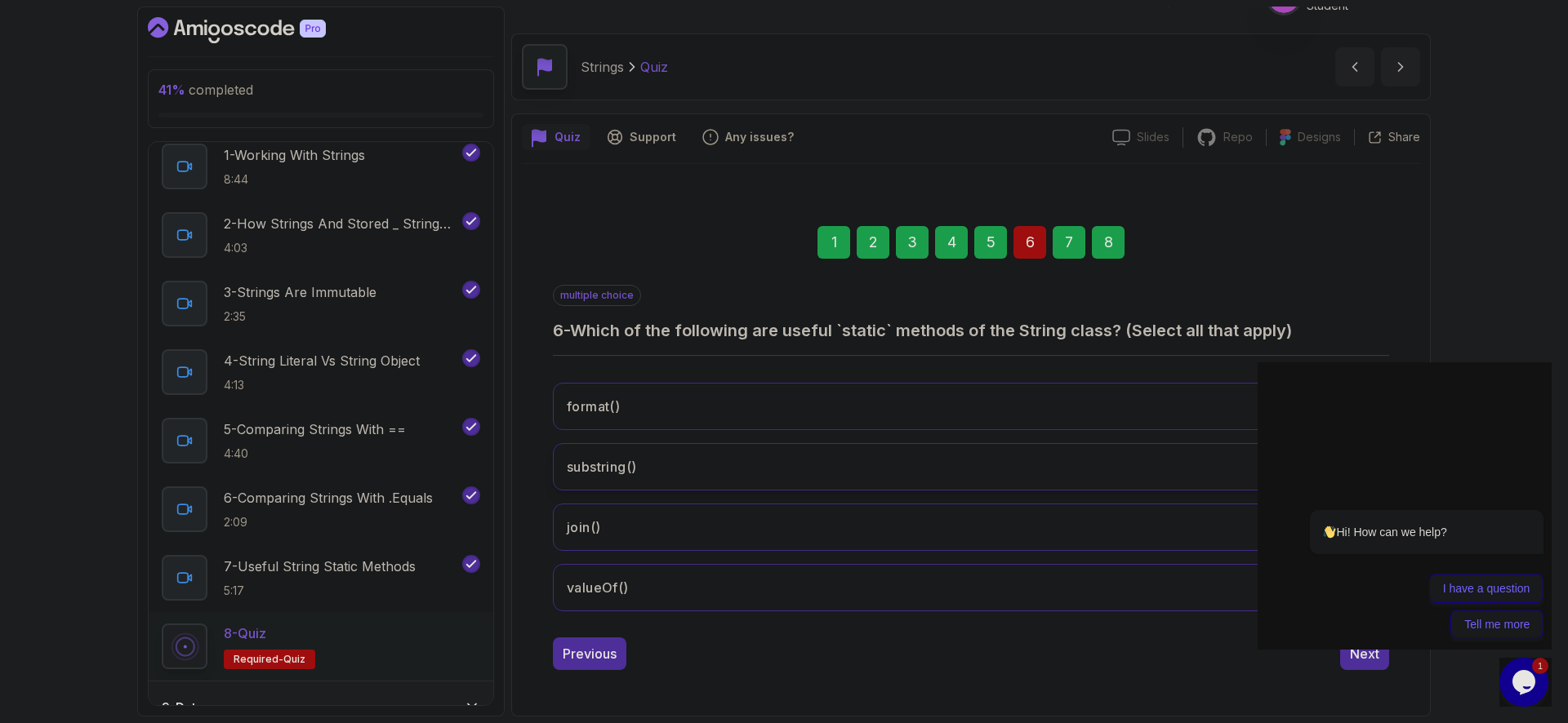
click at [745, 470] on button "substring()" at bounding box center [971, 467] width 836 height 48
click at [1361, 660] on div "Next" at bounding box center [1365, 654] width 30 height 20
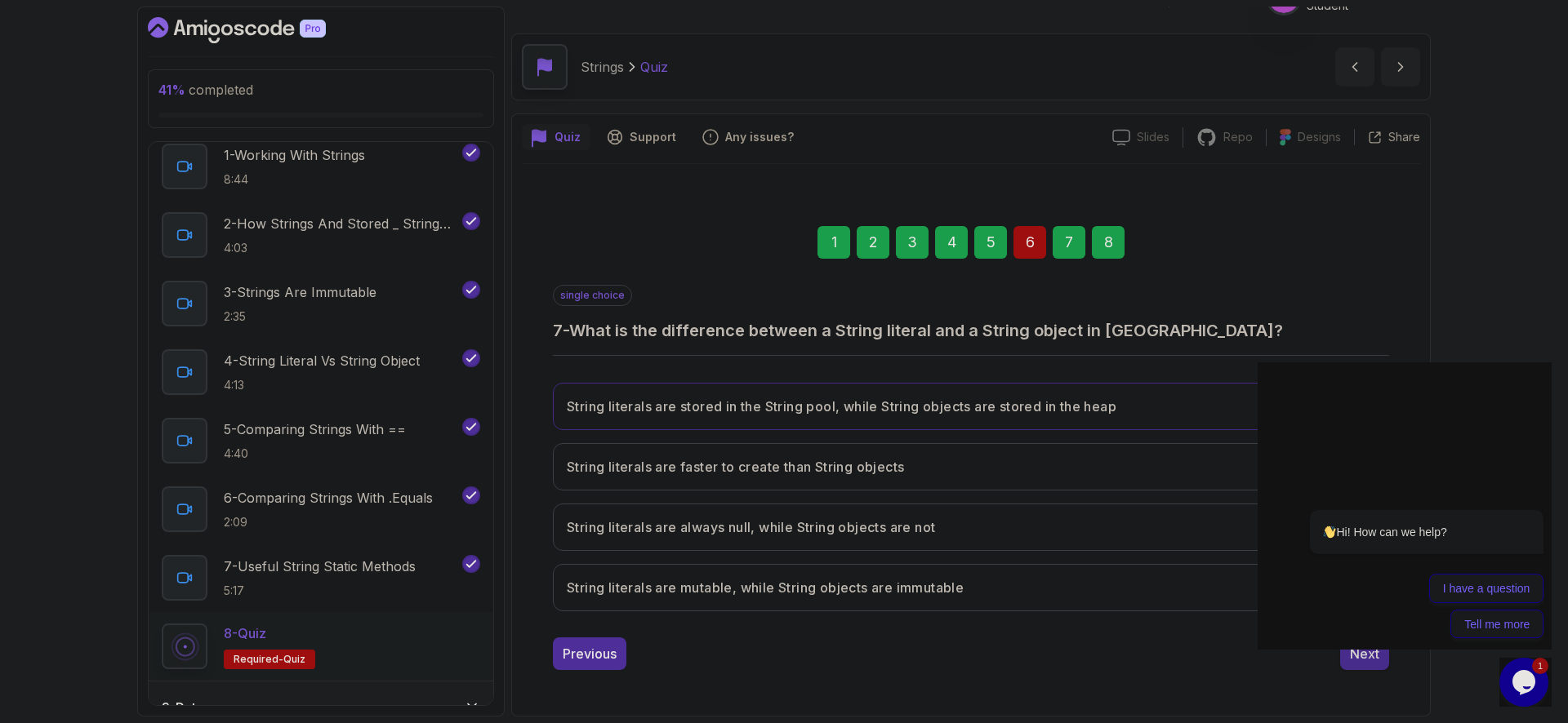
click at [1363, 654] on div "Next" at bounding box center [1365, 654] width 30 height 20
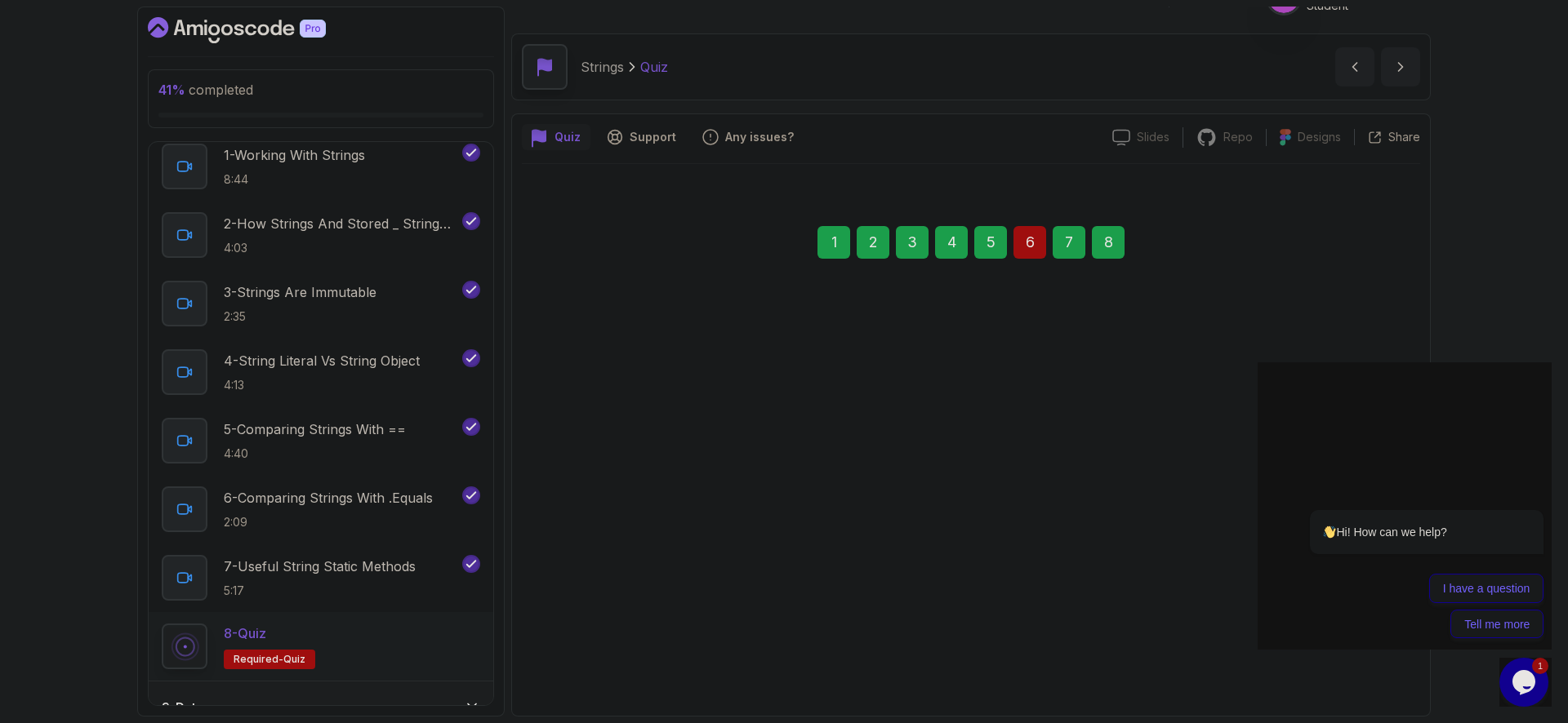
click at [1364, 653] on div "Submit Quiz" at bounding box center [1342, 654] width 74 height 20
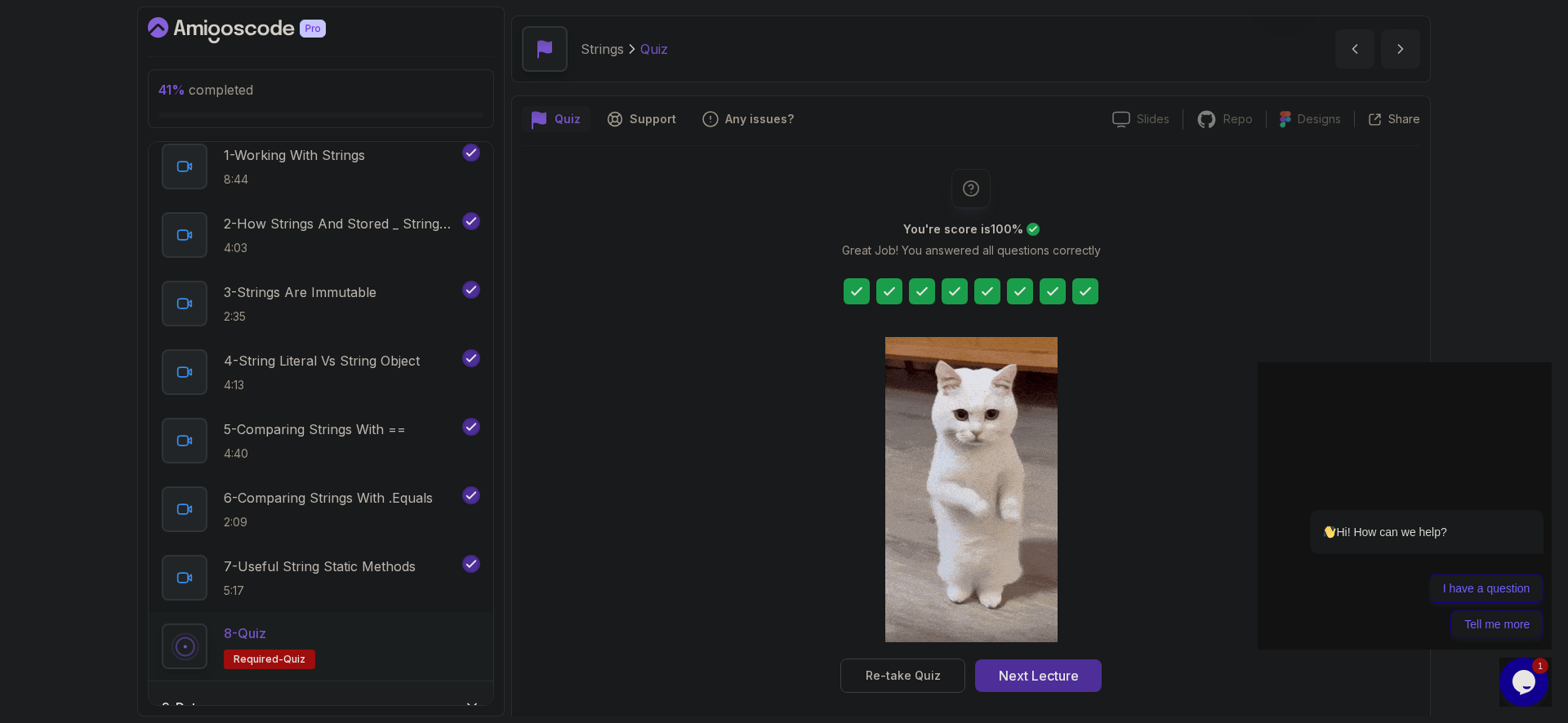
scroll to position [60, 0]
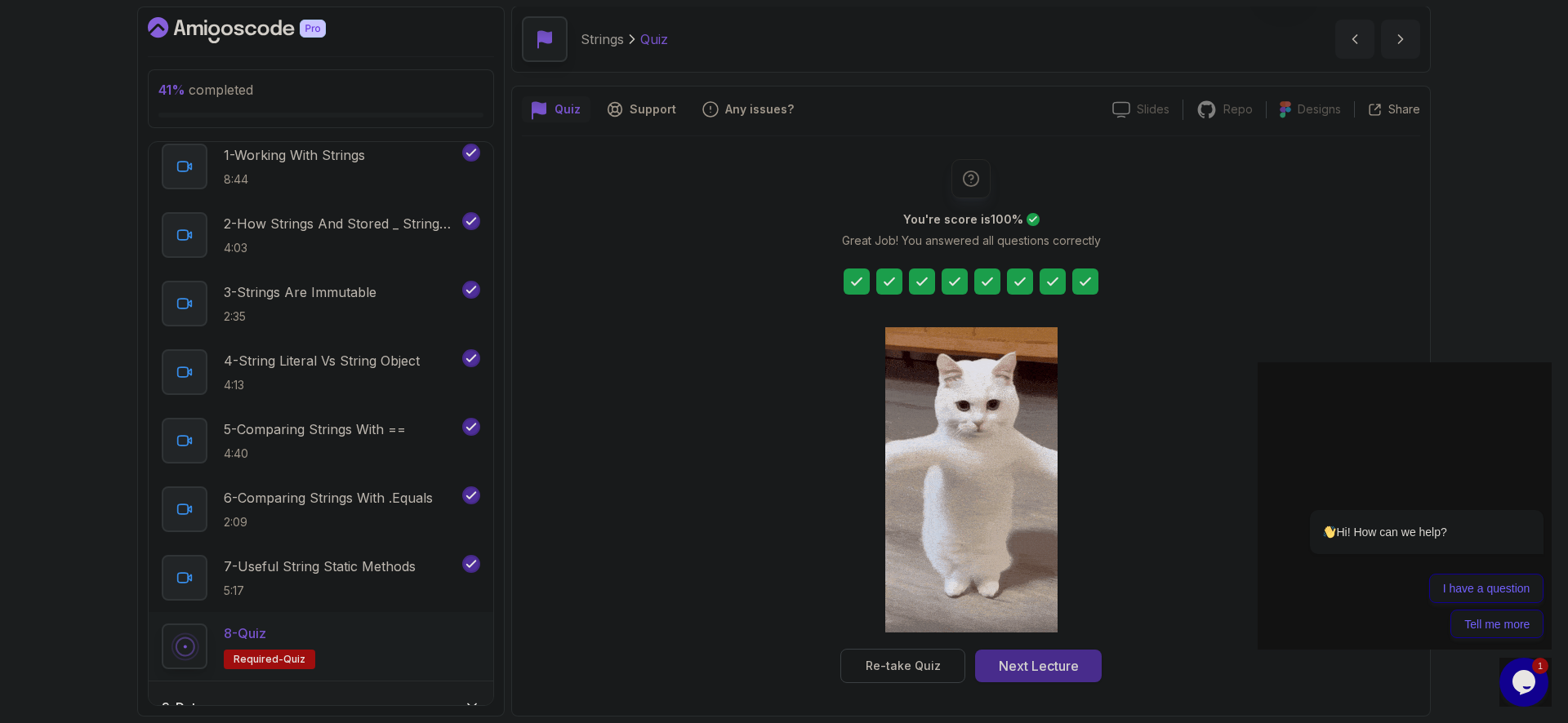
click at [1091, 657] on button "Next Lecture" at bounding box center [1038, 665] width 127 height 33
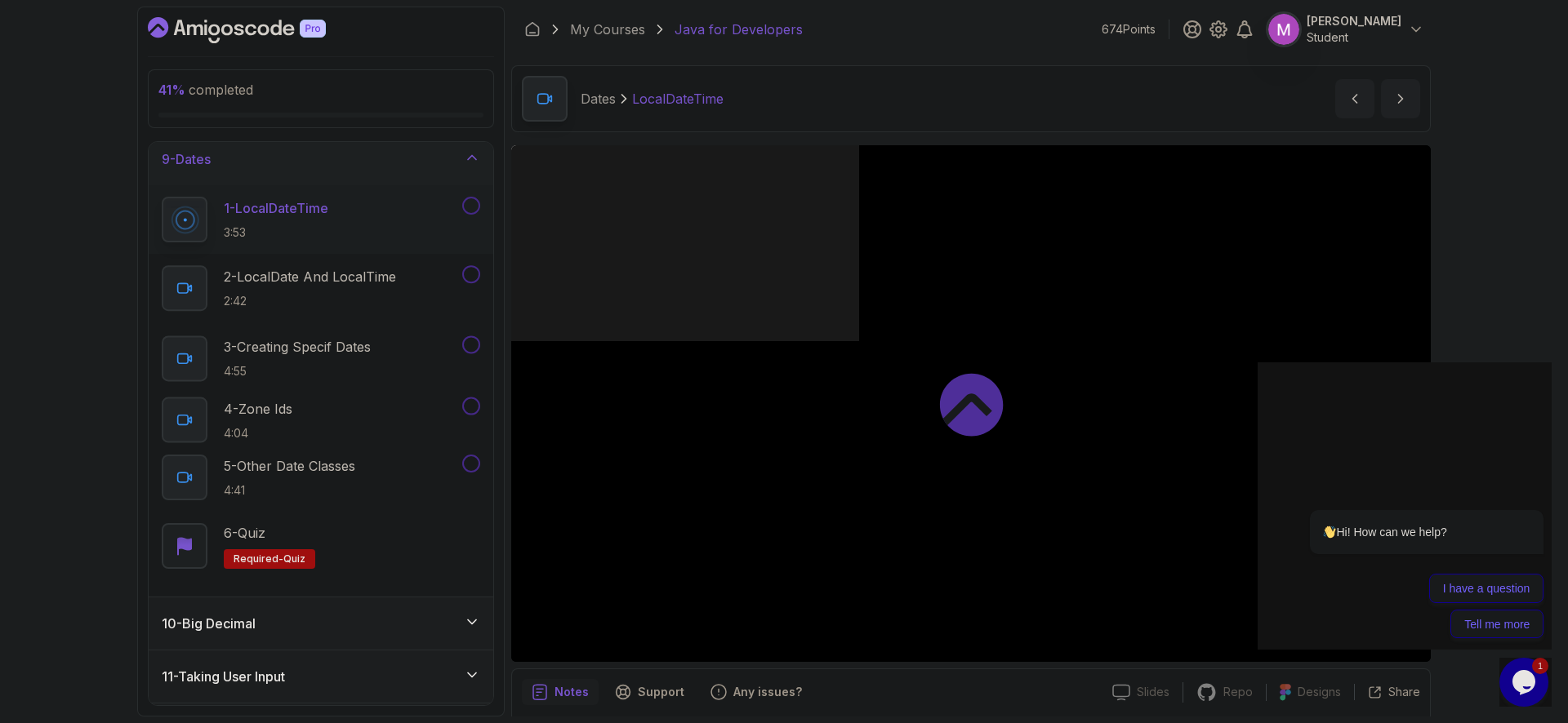
scroll to position [425, 0]
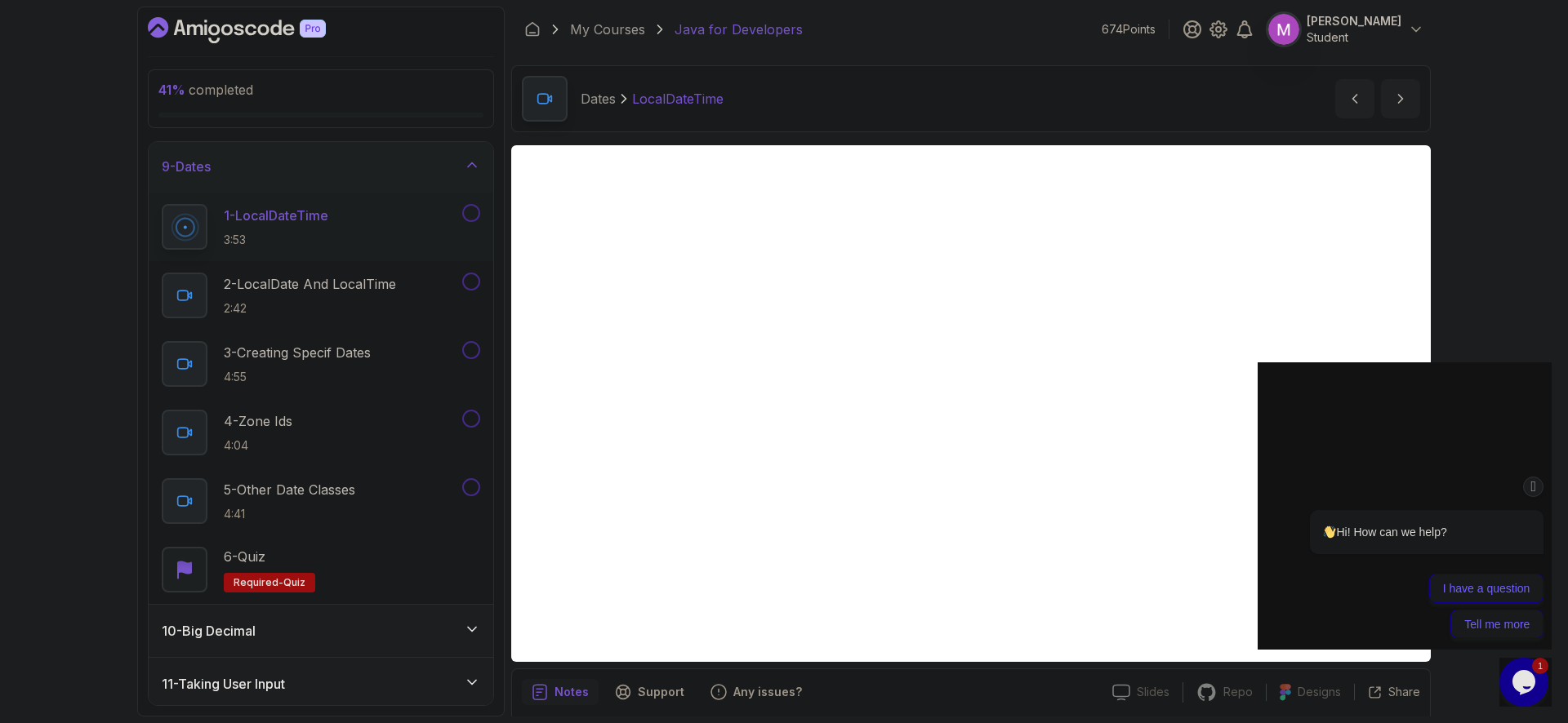
click at [1536, 484] on icon "Chat attention grabber" at bounding box center [1533, 486] width 13 height 17
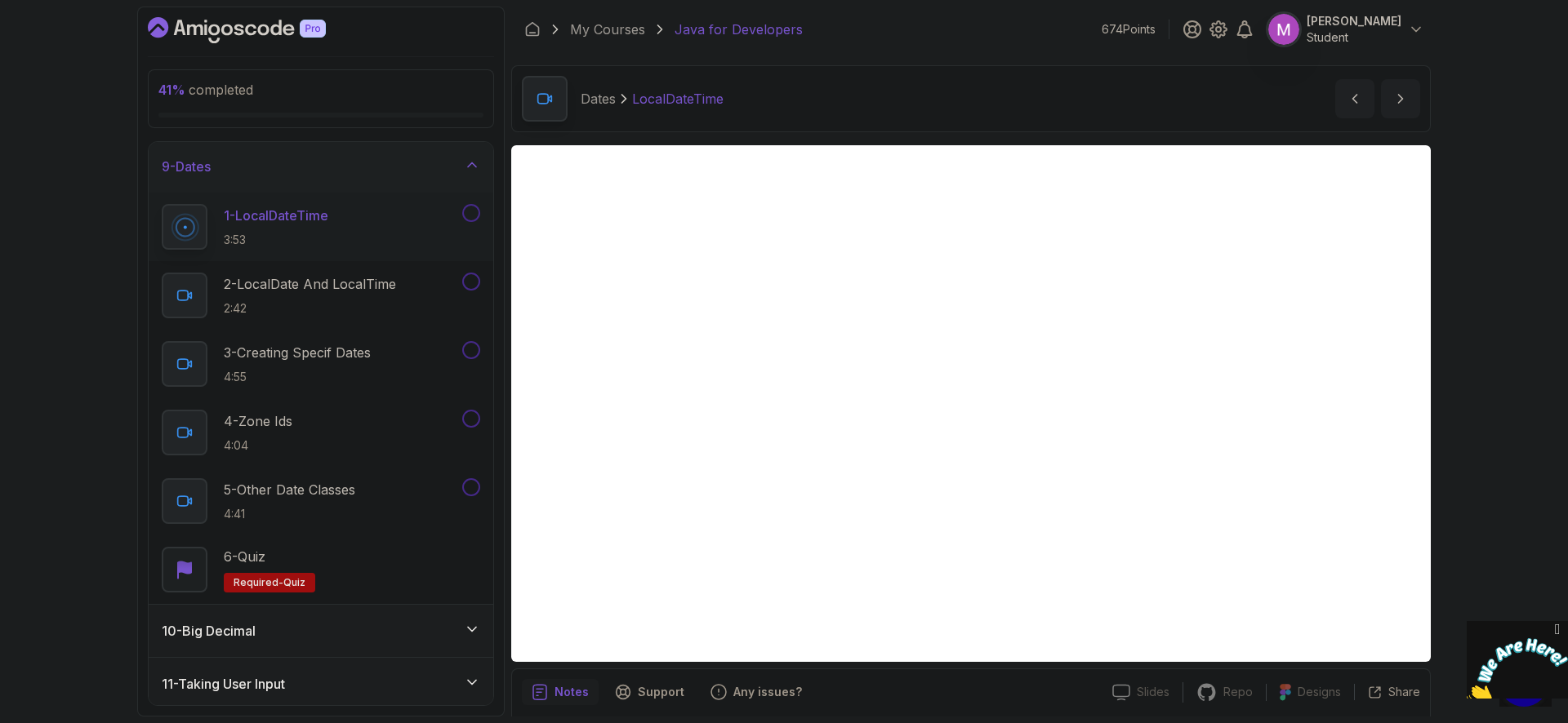
scroll to position [59, 0]
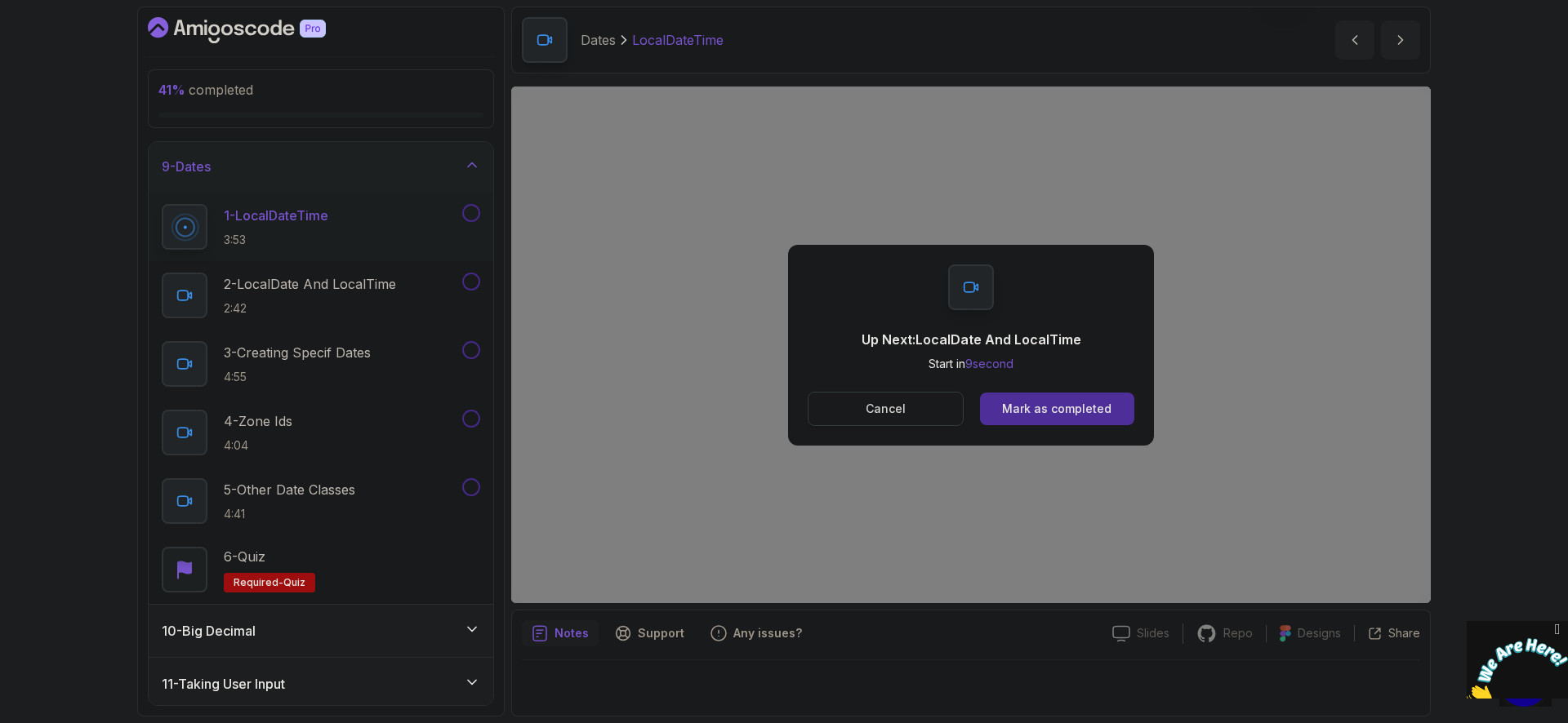
click at [898, 417] on button "Cancel" at bounding box center [885, 409] width 156 height 35
click at [1186, 459] on div "Up Next: LocalDate And LocalTime Start in 10 second Cancel Mark as completed" at bounding box center [971, 344] width 919 height 517
click at [1080, 422] on button "Mark as completed" at bounding box center [1057, 409] width 155 height 33
